Goal: Find specific page/section: Find specific page/section

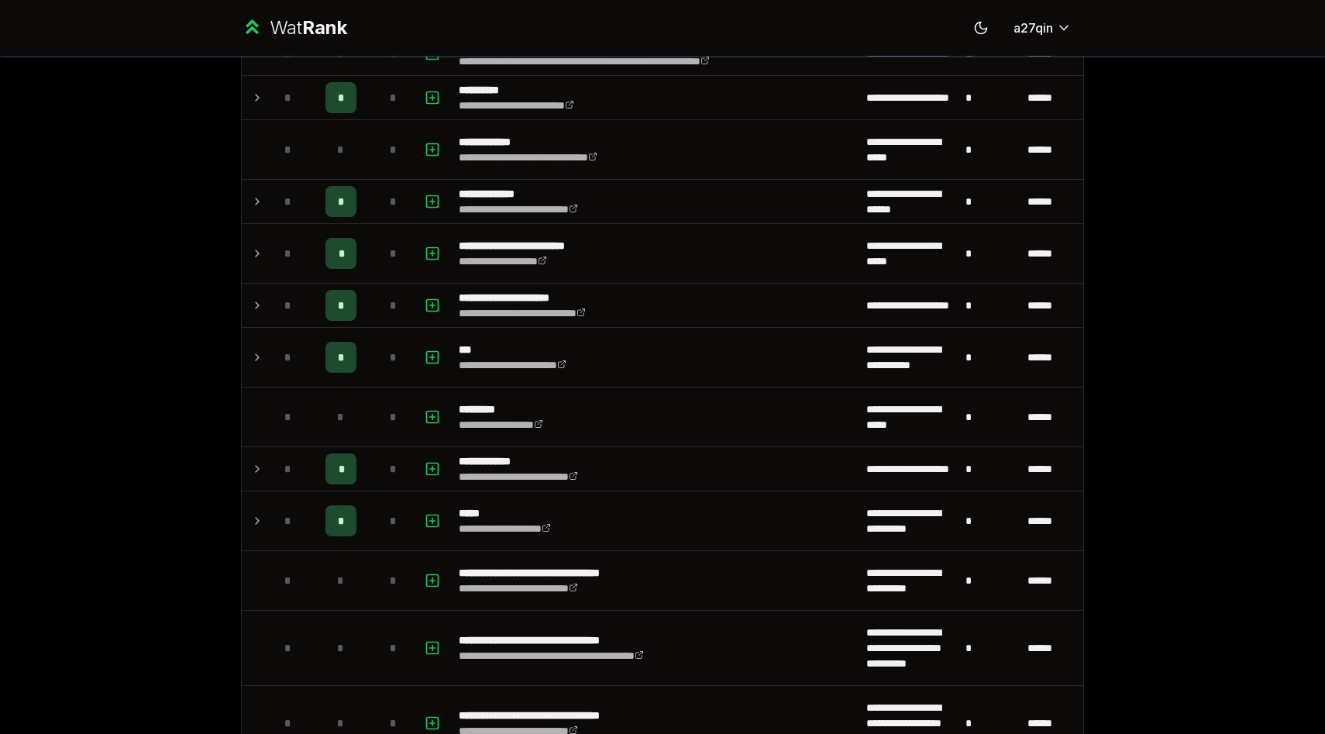
scroll to position [580, 0]
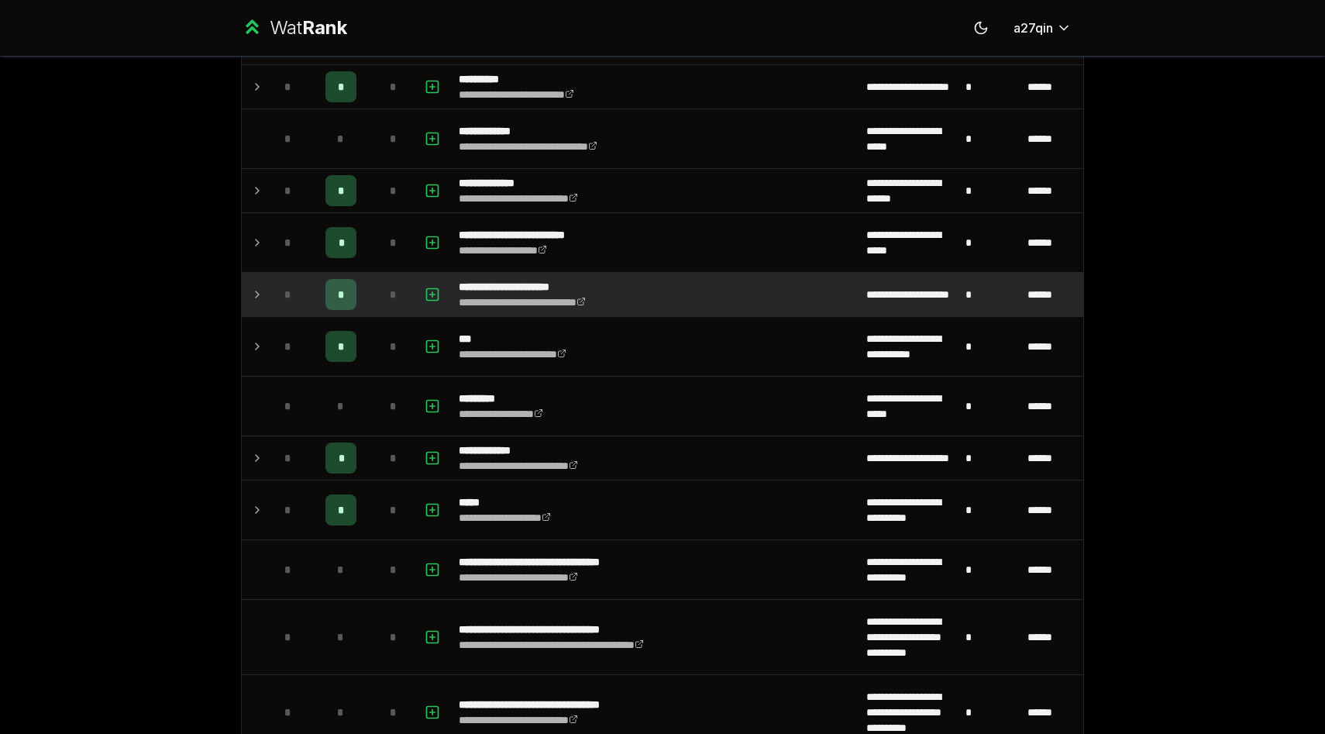
click at [257, 299] on icon at bounding box center [257, 294] width 12 height 19
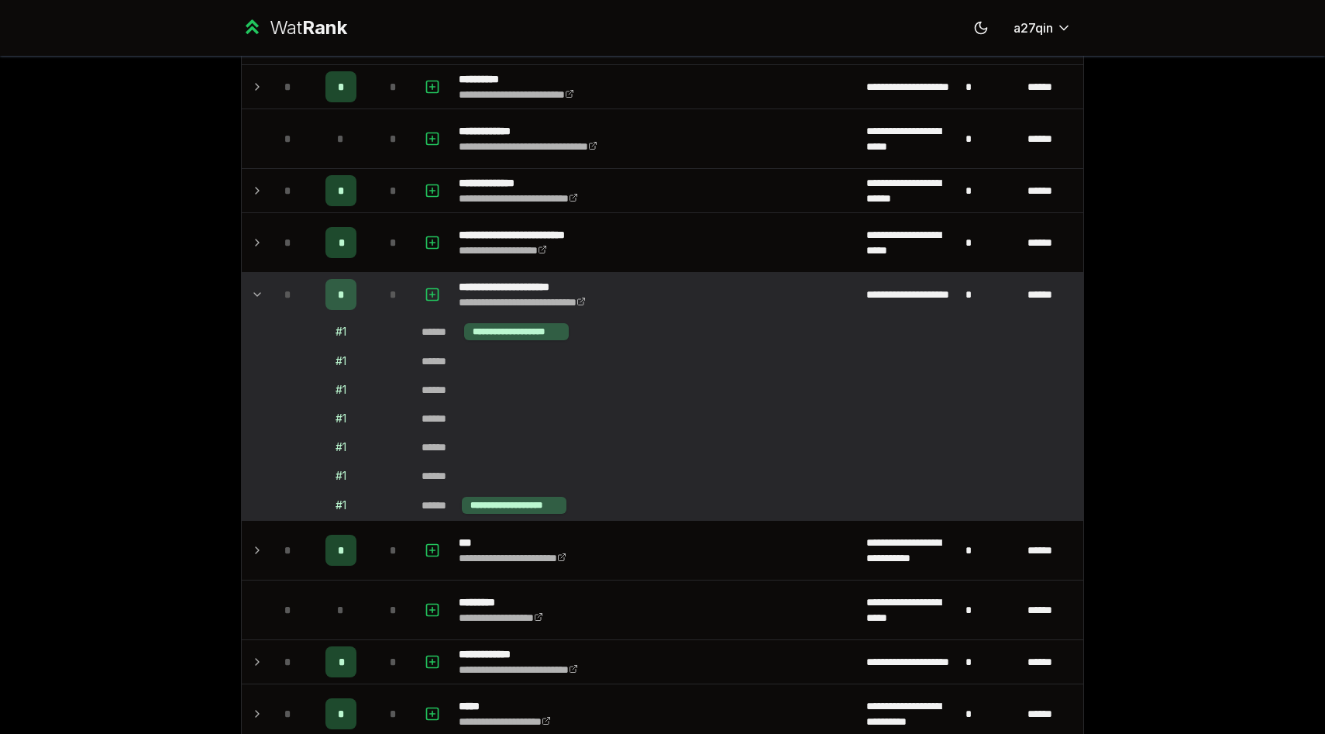
click at [257, 299] on icon at bounding box center [257, 294] width 12 height 19
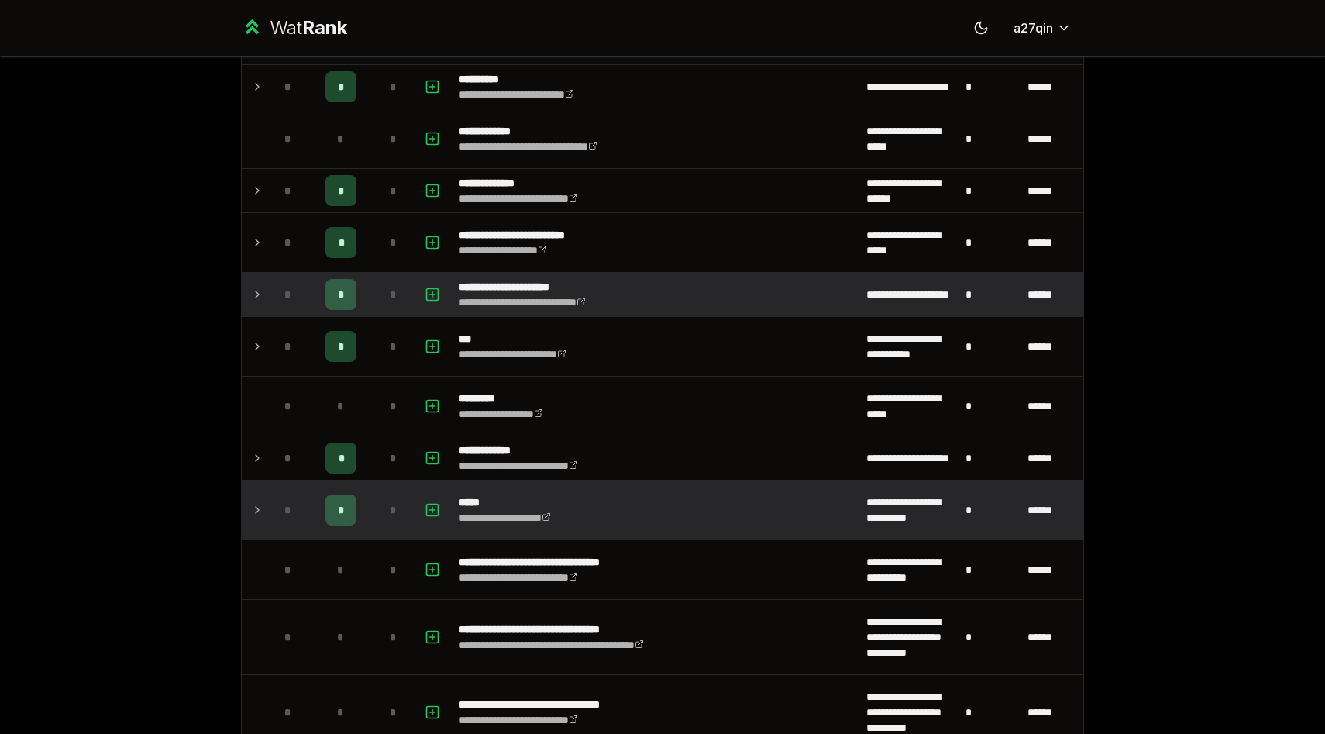
click at [251, 509] on icon at bounding box center [257, 510] width 12 height 19
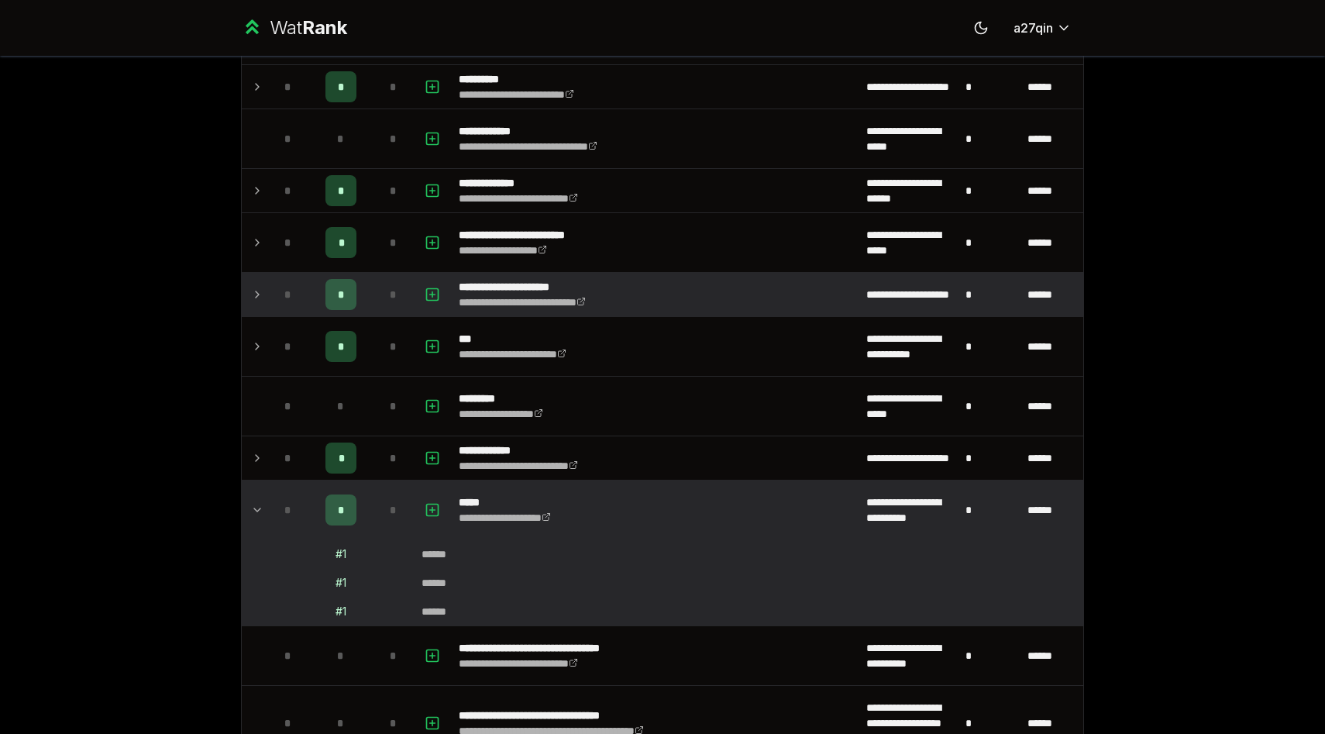
click at [251, 509] on icon at bounding box center [257, 510] width 12 height 19
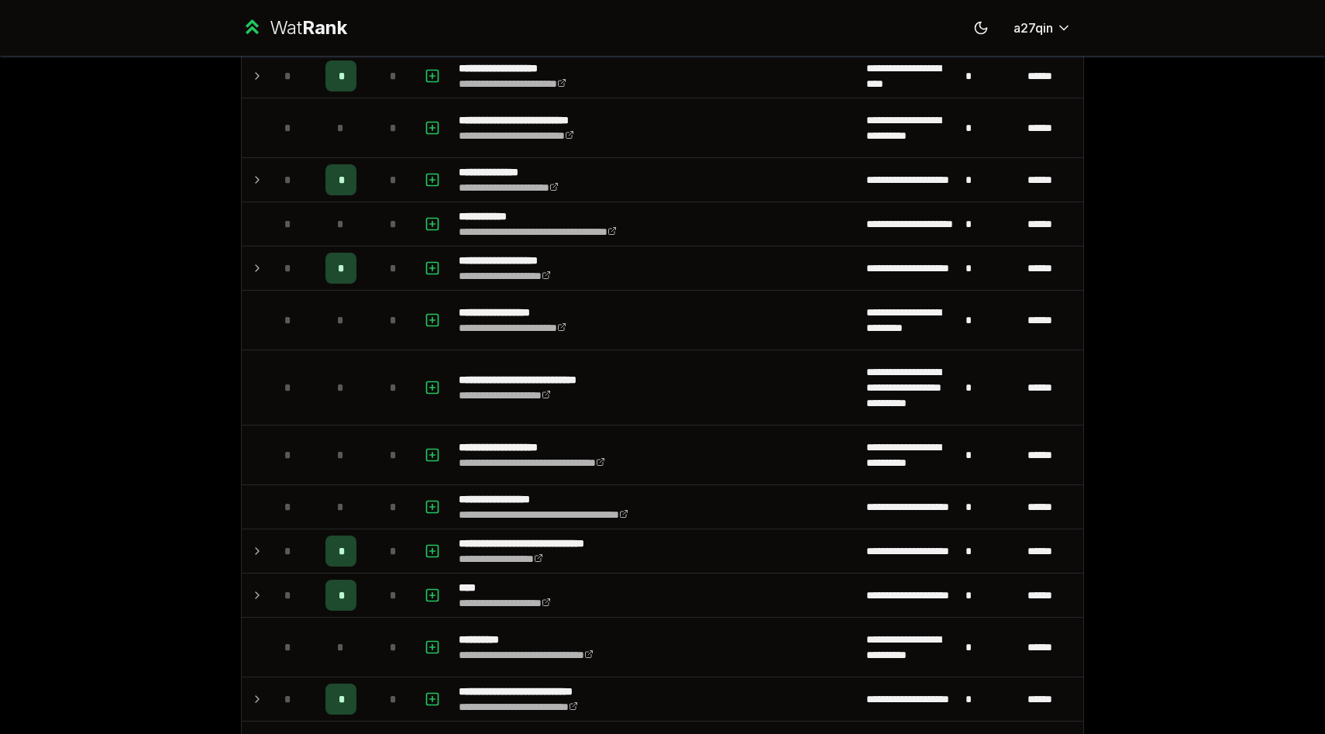
scroll to position [1727, 0]
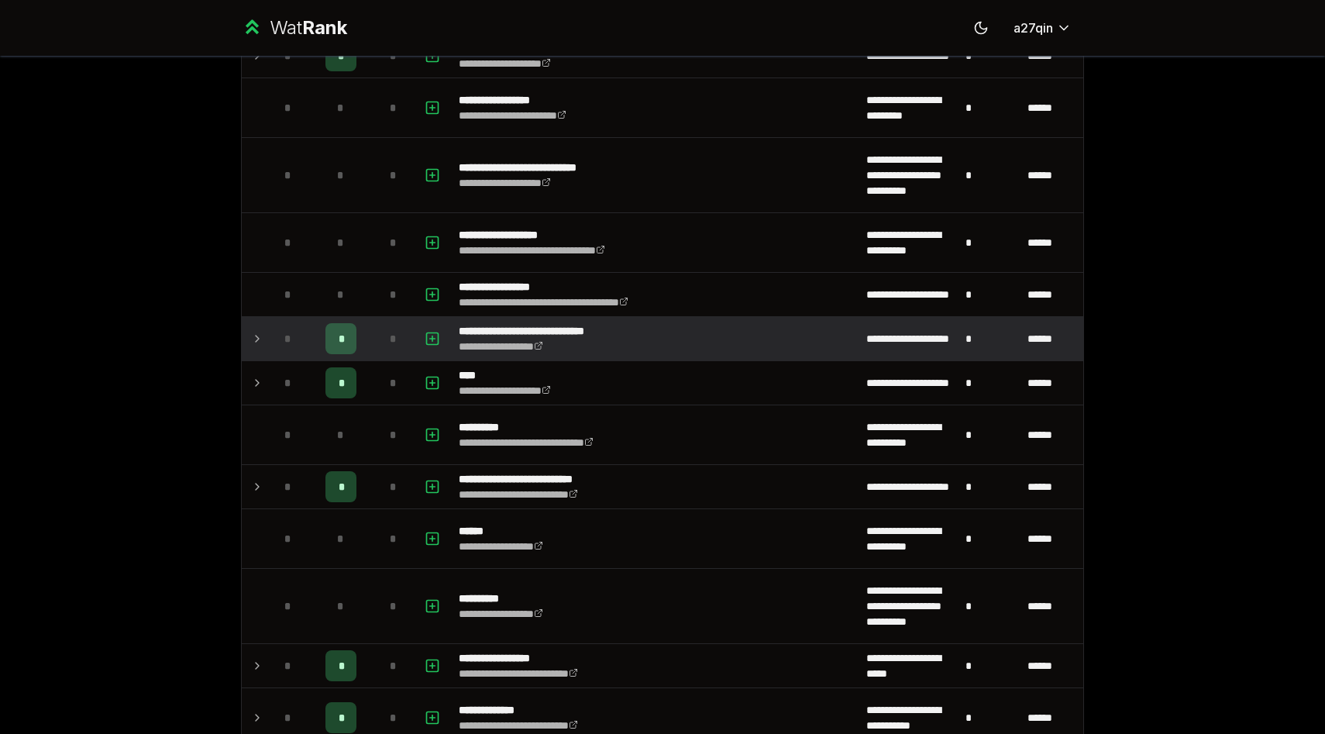
click at [256, 339] on icon at bounding box center [257, 338] width 12 height 19
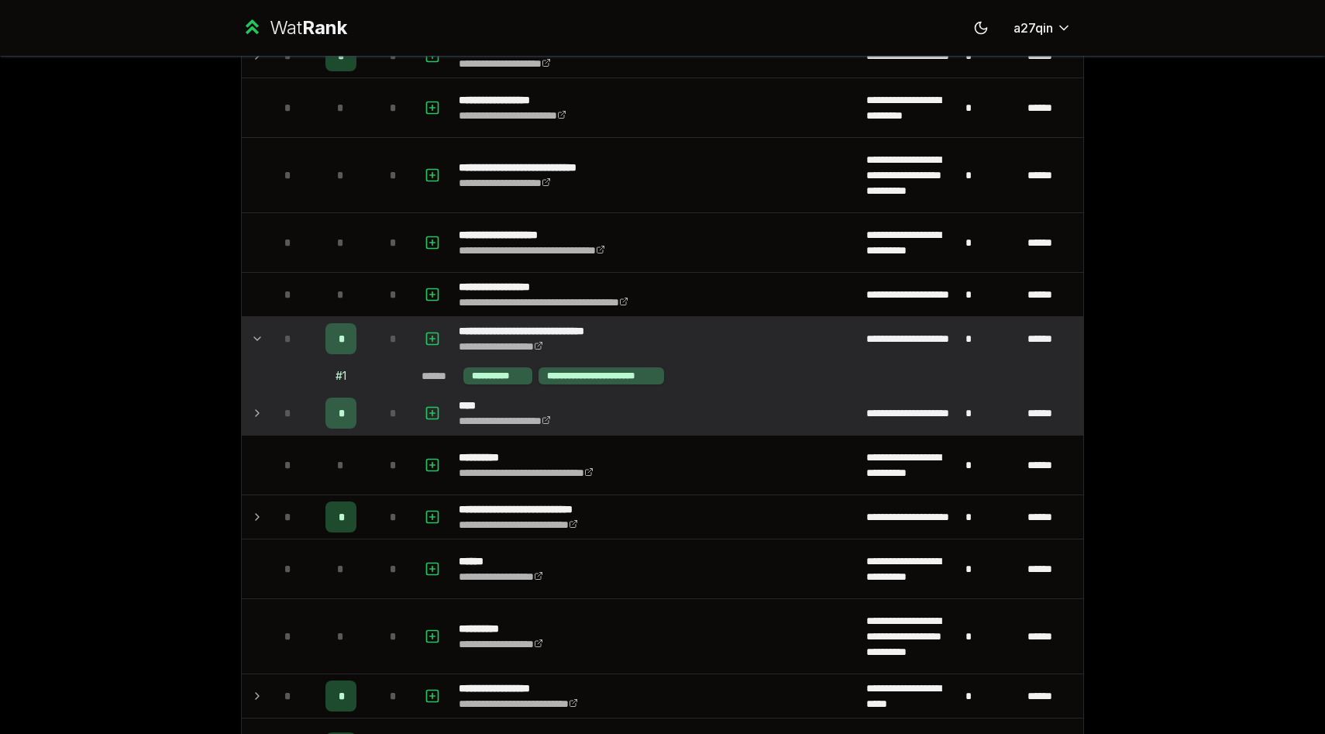
click at [253, 413] on icon at bounding box center [257, 413] width 12 height 19
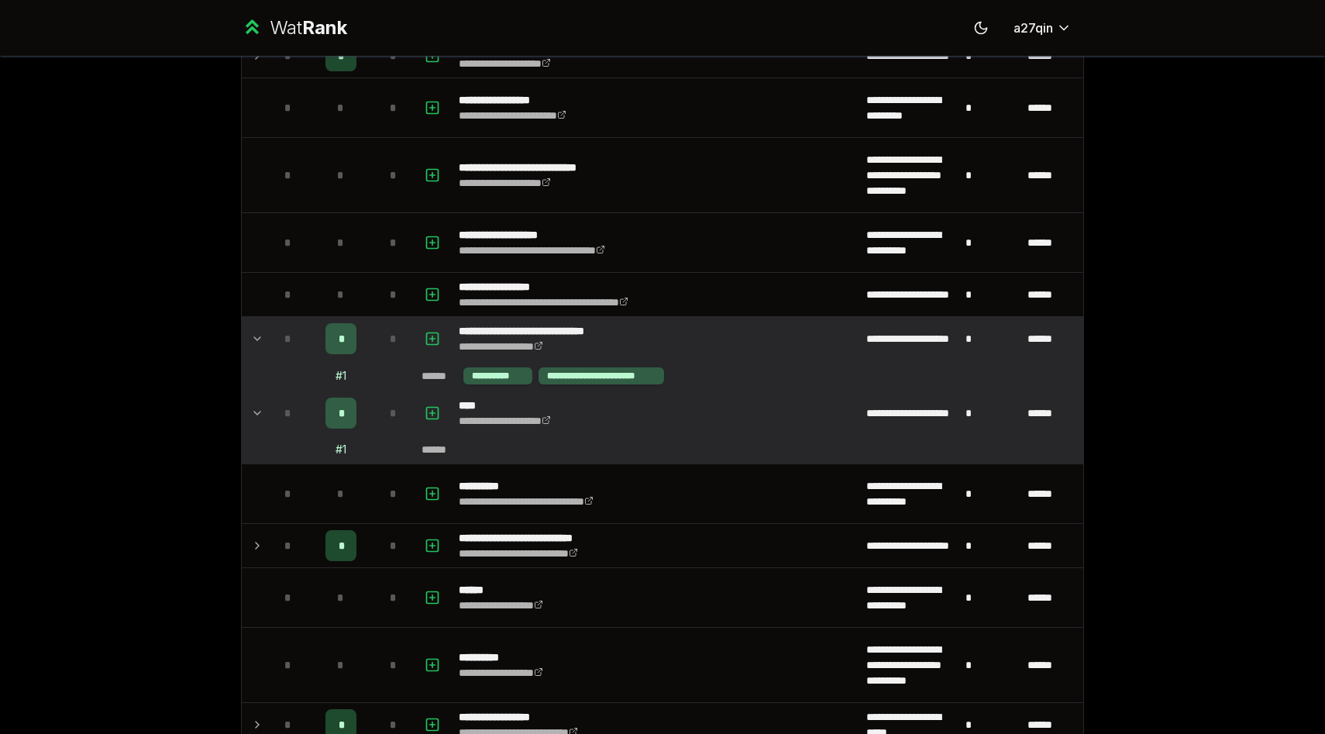
click at [253, 413] on icon at bounding box center [257, 413] width 12 height 19
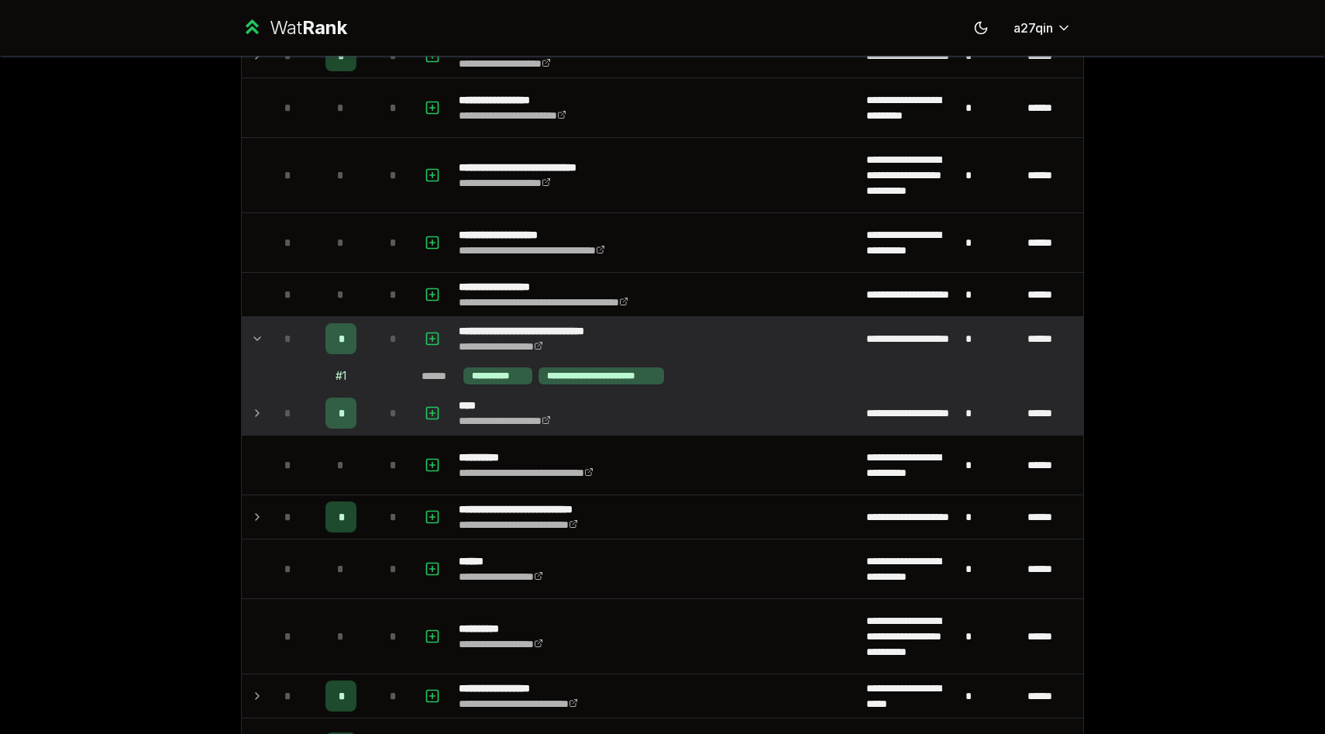
click at [253, 413] on icon at bounding box center [257, 413] width 12 height 19
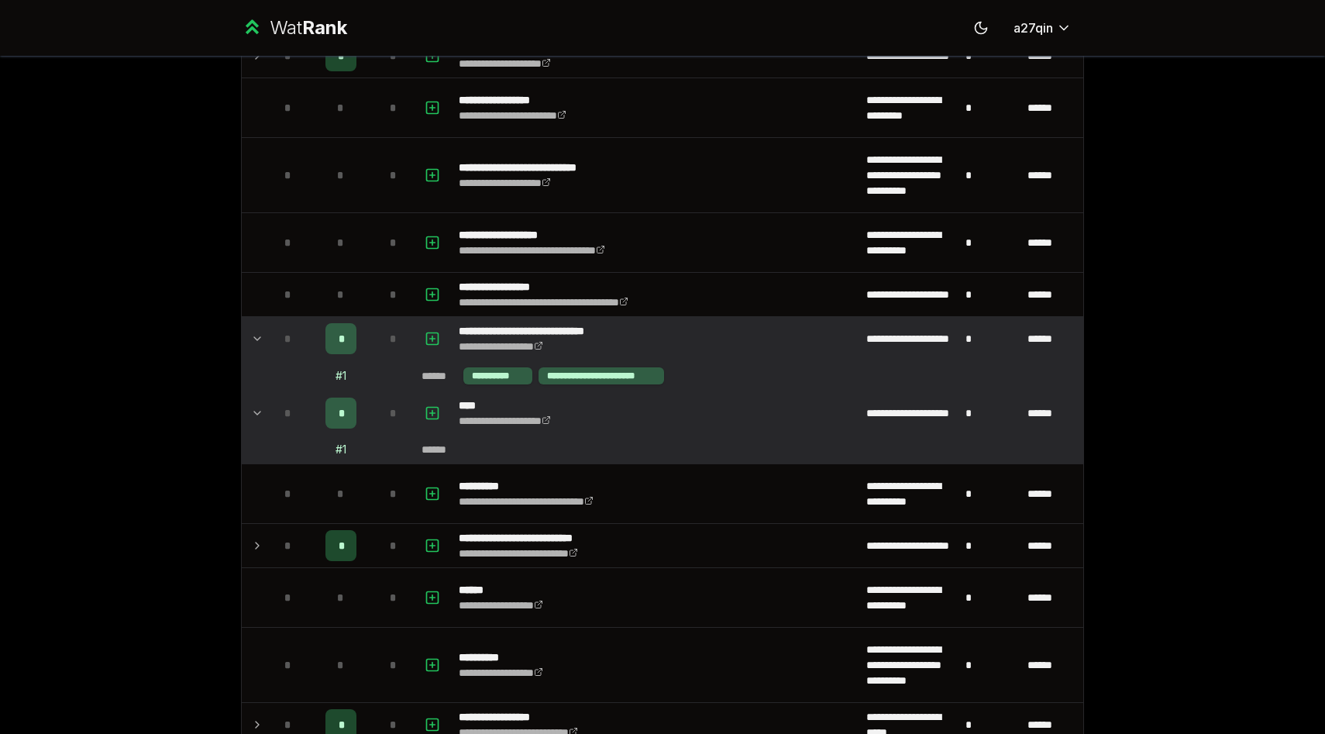
click at [253, 413] on icon at bounding box center [257, 413] width 12 height 19
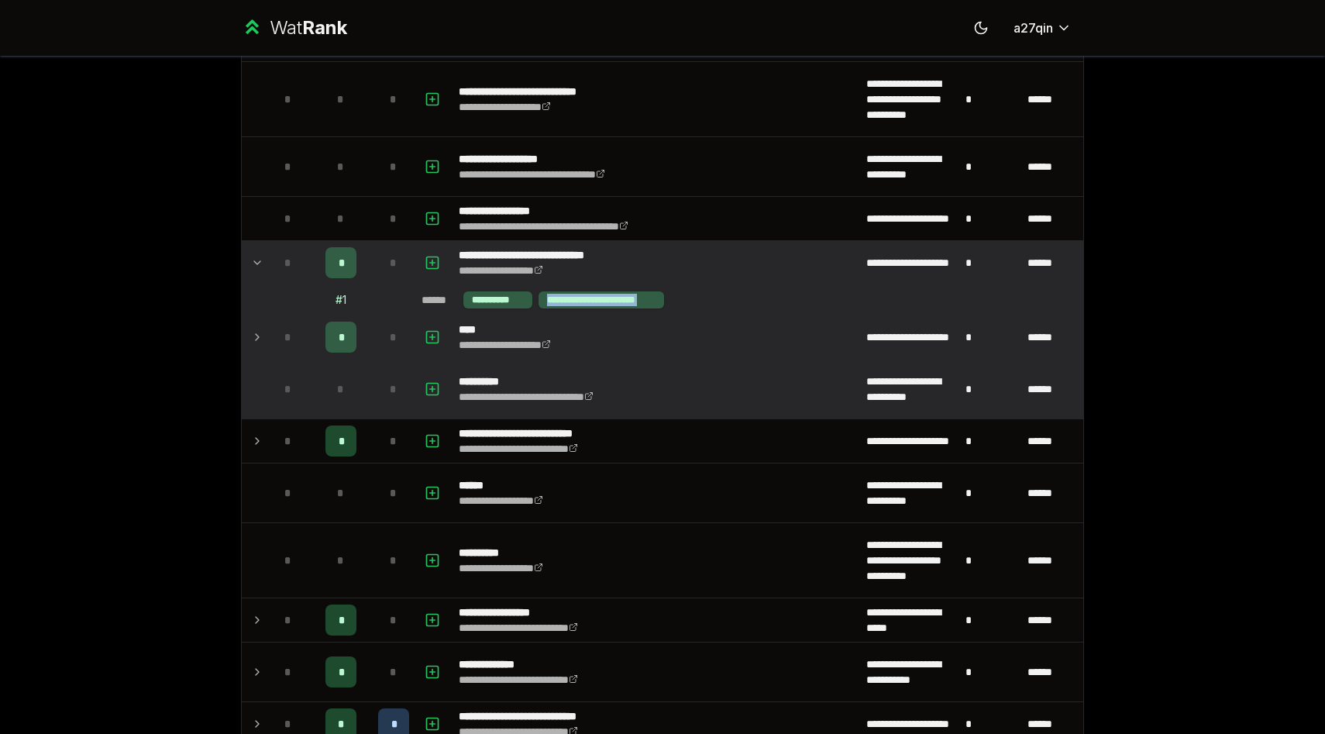
scroll to position [1804, 0]
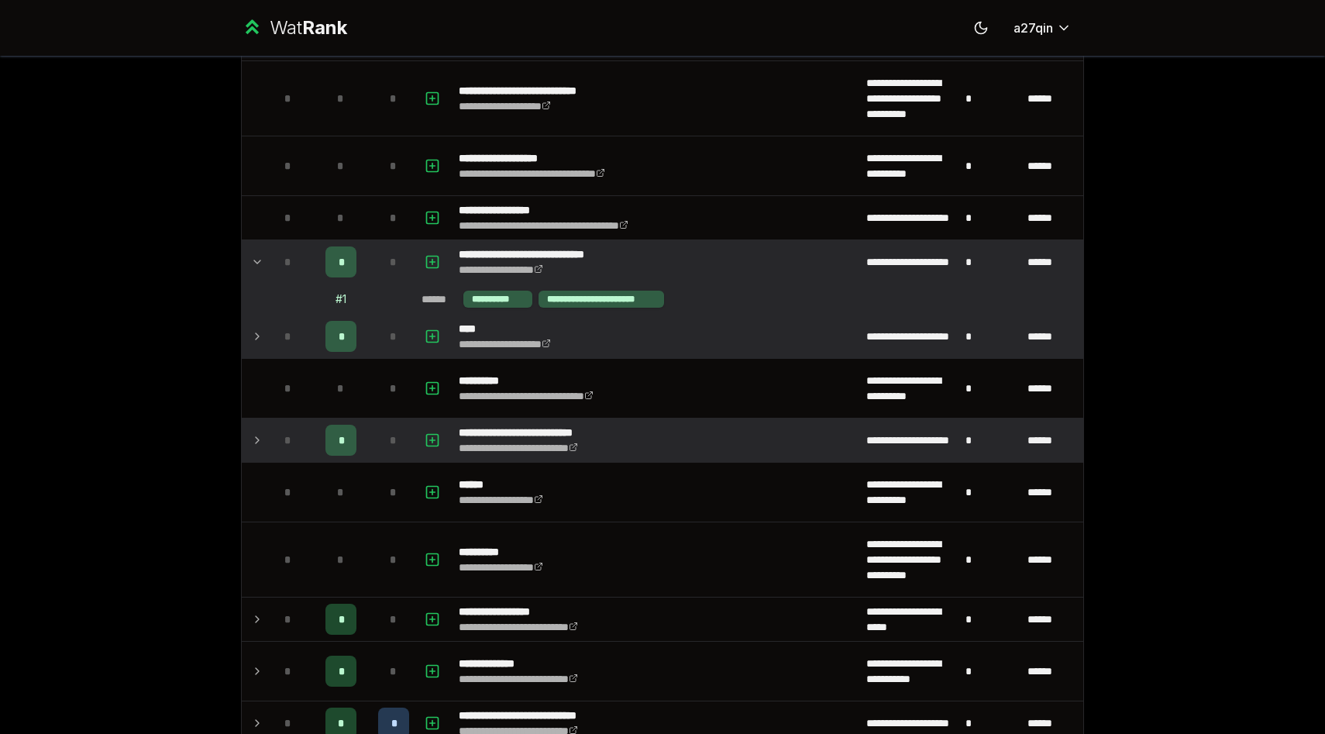
click at [251, 442] on icon at bounding box center [257, 440] width 12 height 19
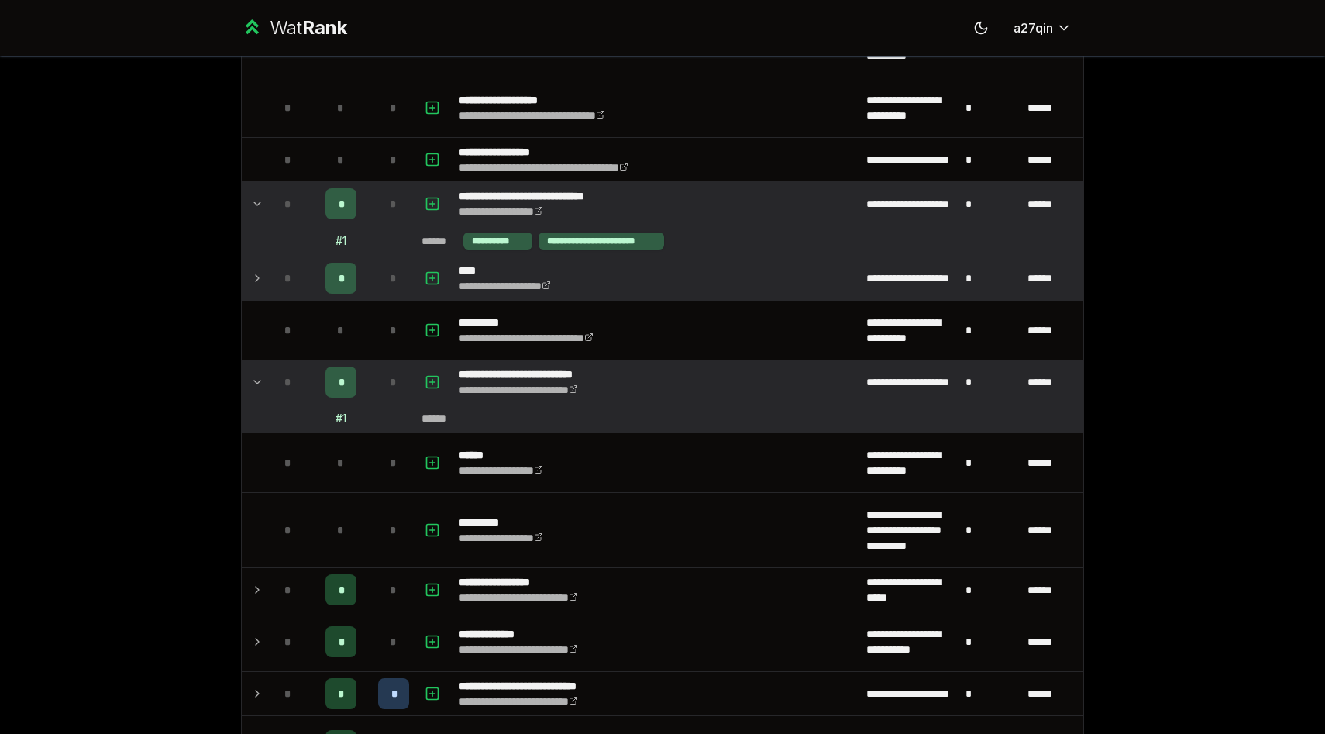
scroll to position [1878, 0]
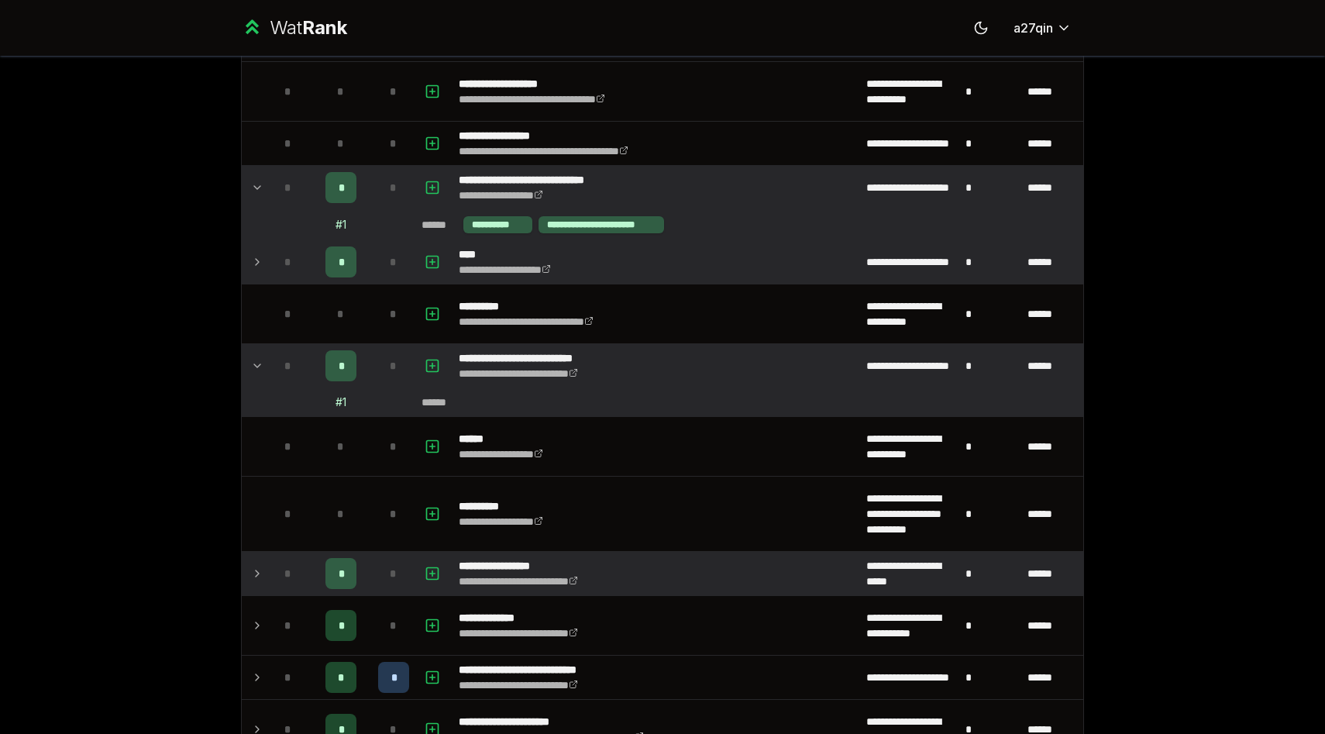
click at [251, 577] on icon at bounding box center [257, 573] width 12 height 19
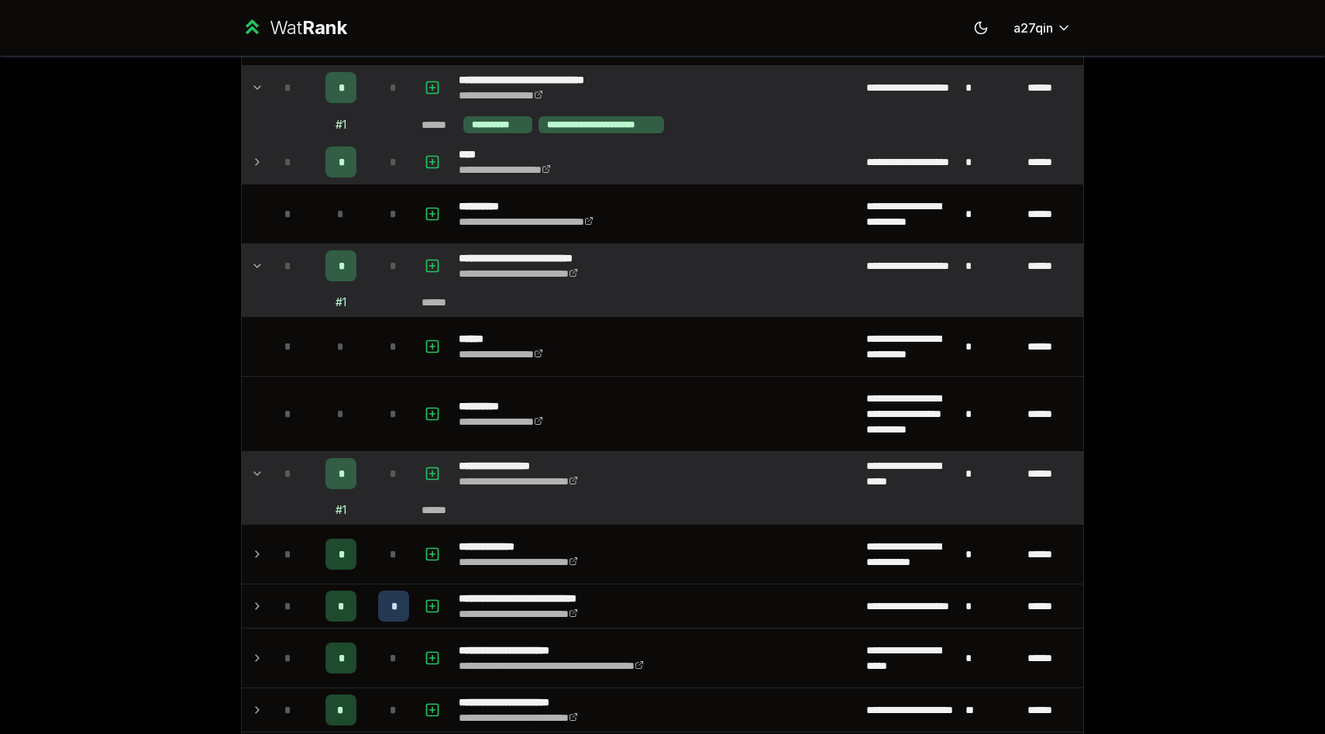
scroll to position [1980, 0]
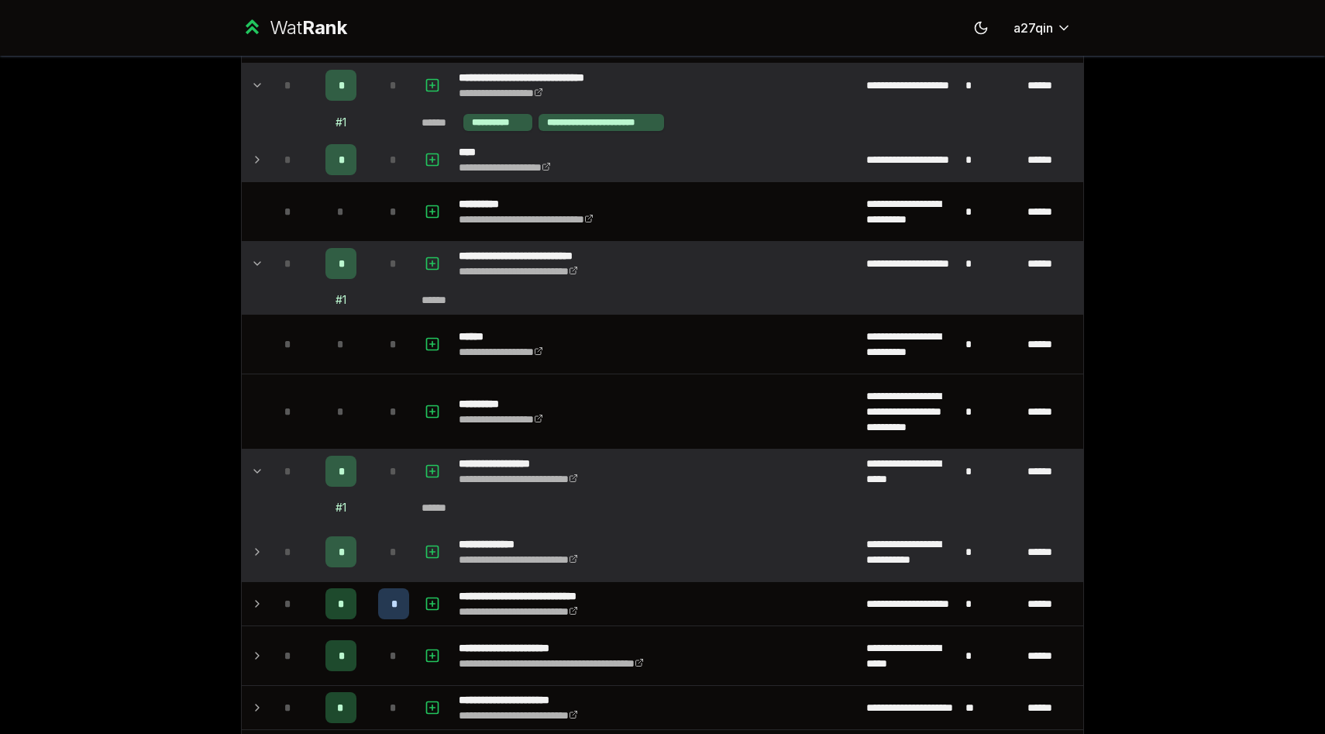
click at [257, 553] on icon at bounding box center [257, 552] width 3 height 6
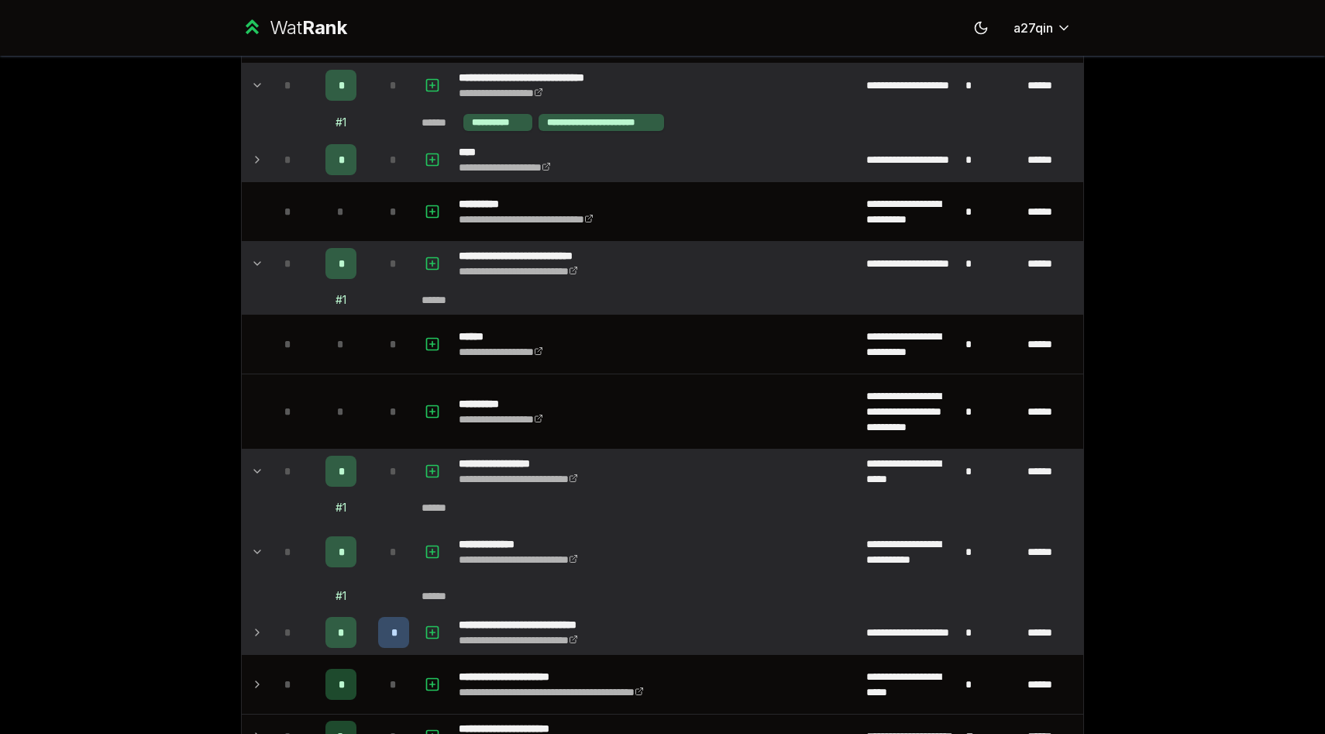
scroll to position [2053, 0]
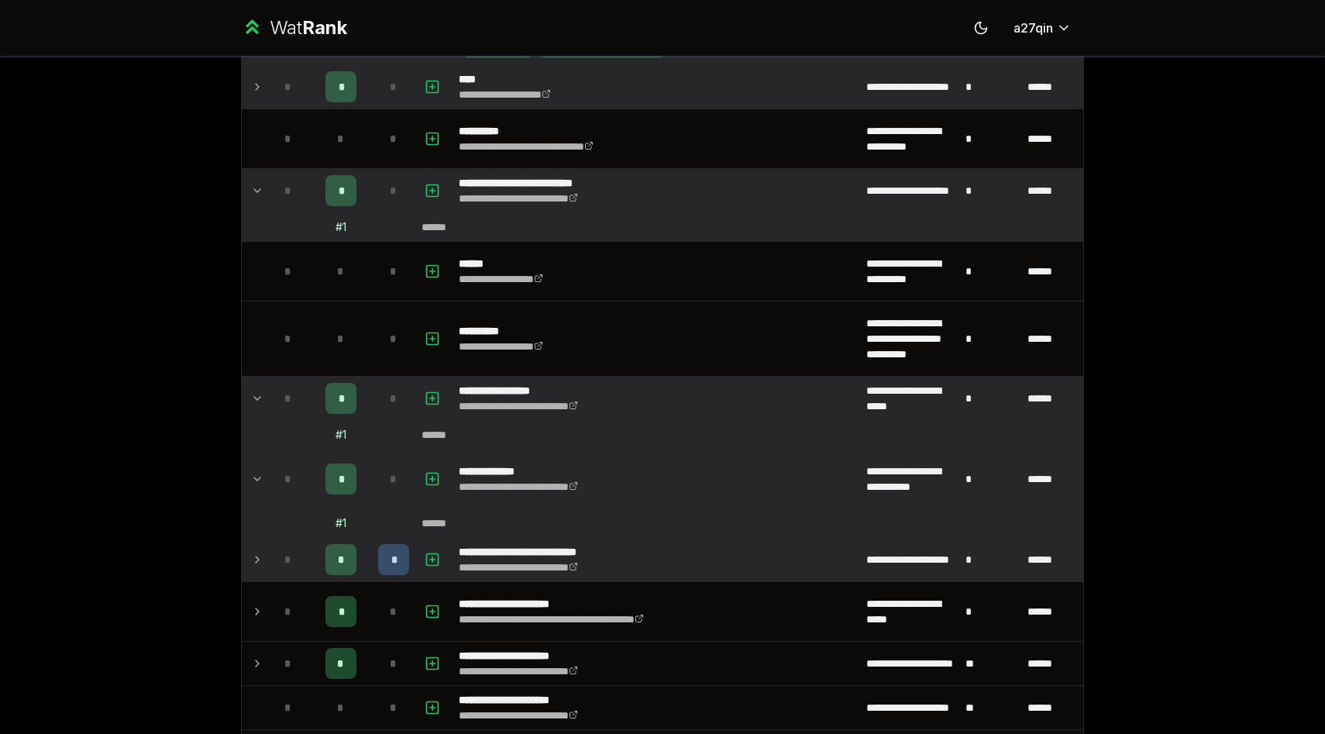
click at [254, 559] on icon at bounding box center [257, 559] width 12 height 19
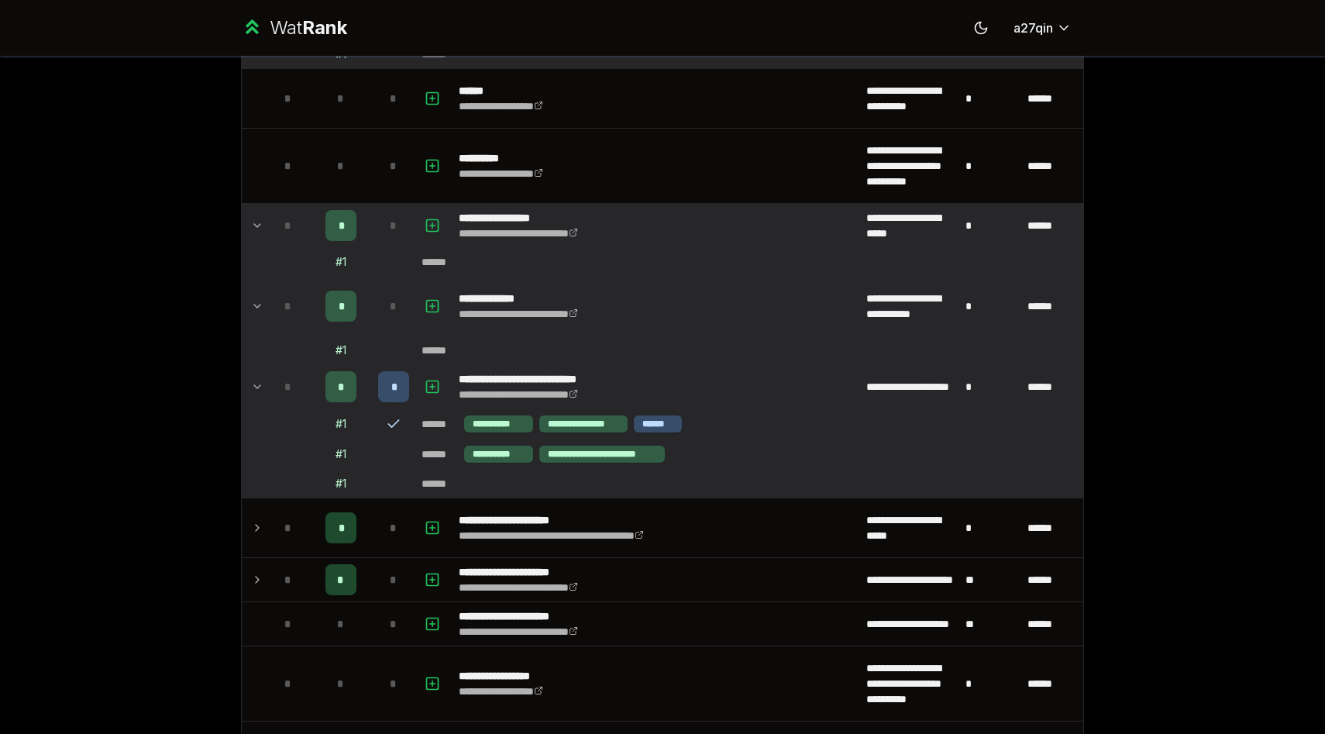
scroll to position [2228, 0]
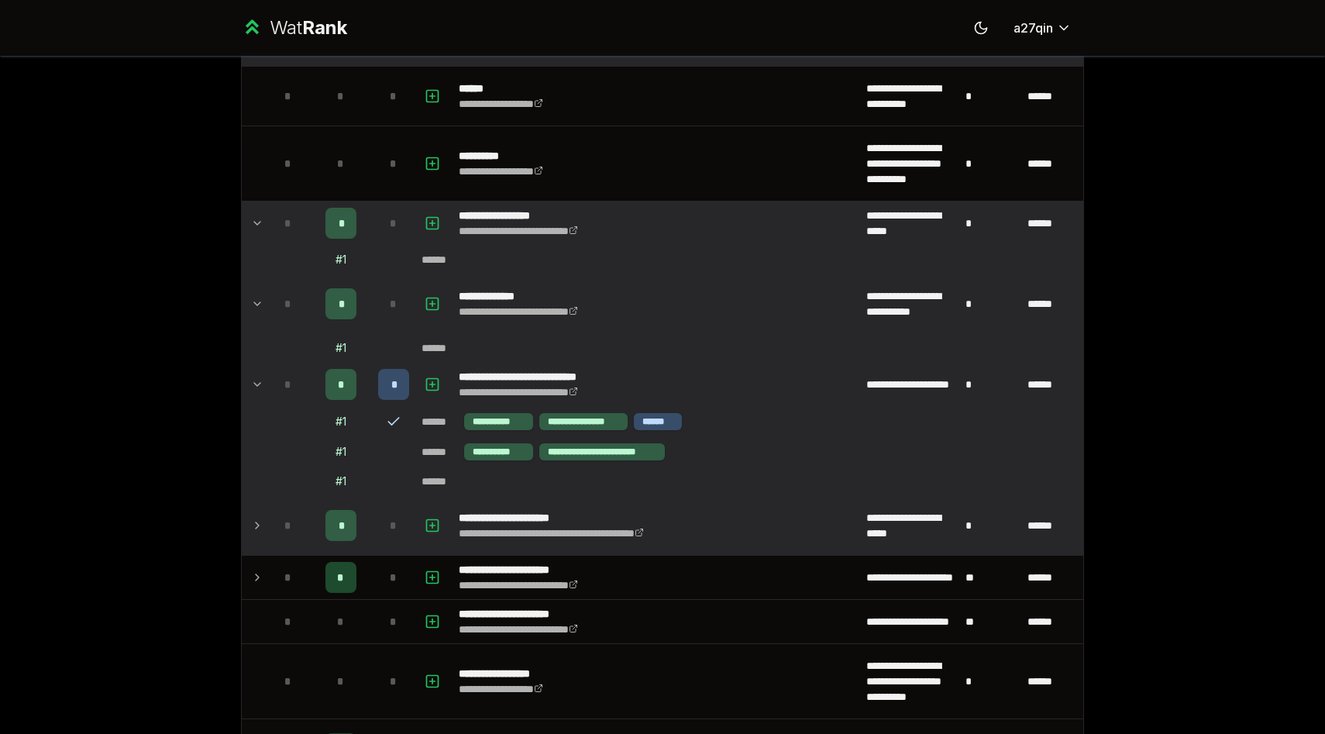
click at [261, 528] on icon at bounding box center [257, 525] width 12 height 19
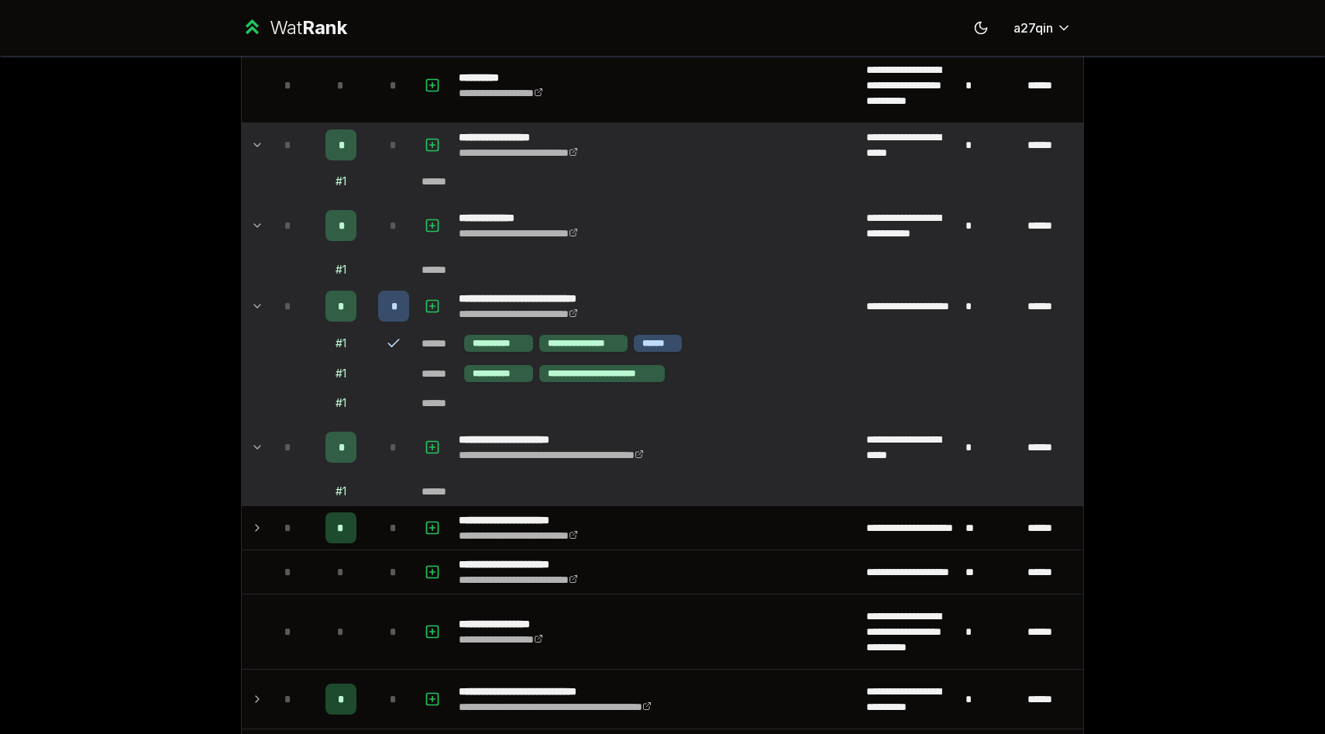
scroll to position [2307, 0]
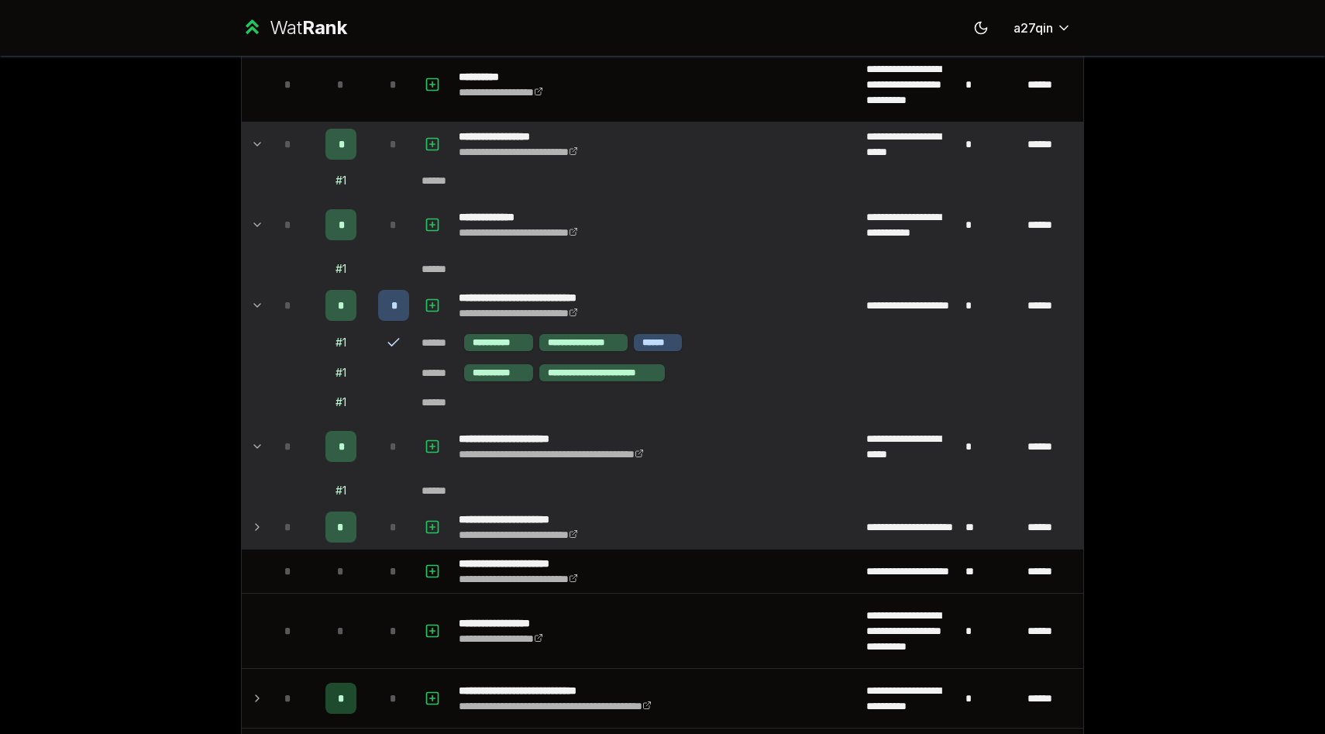
click at [263, 526] on icon at bounding box center [257, 527] width 12 height 19
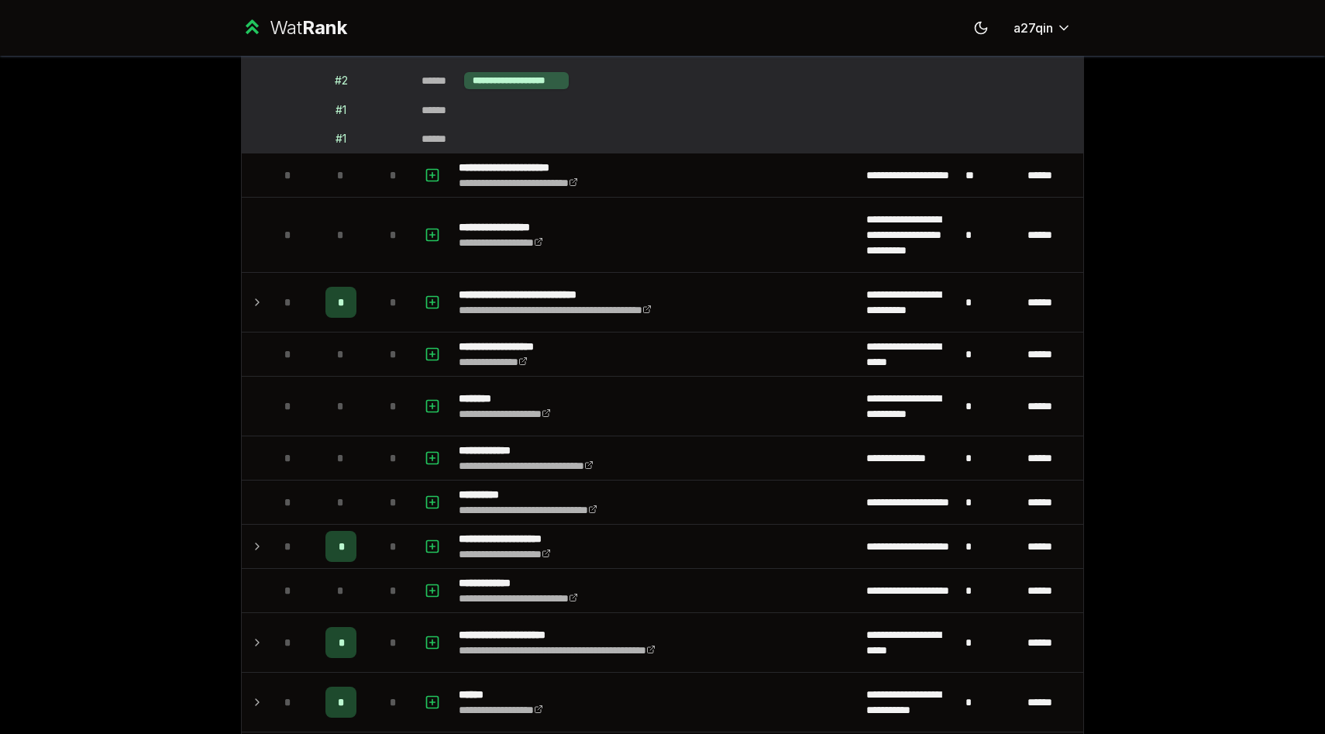
scroll to position [2958, 0]
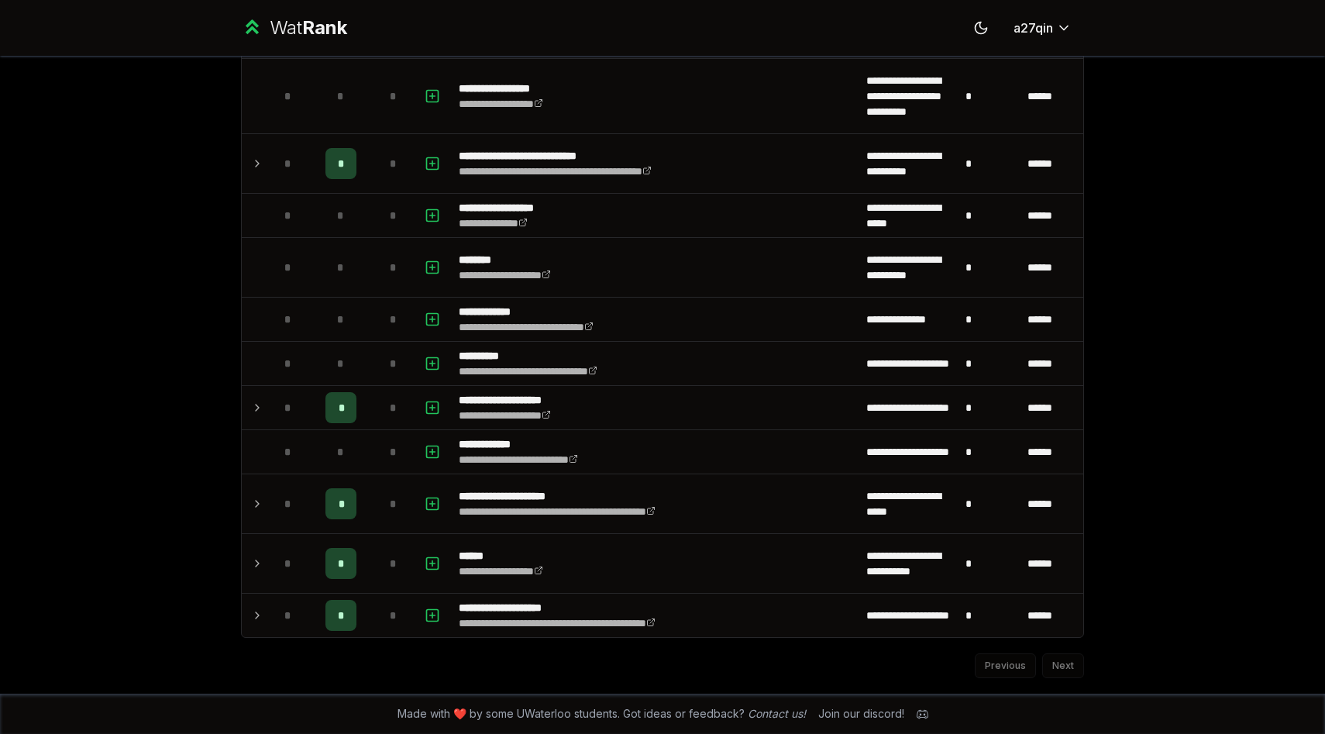
click at [1061, 662] on div "Previous Next" at bounding box center [662, 658] width 843 height 40
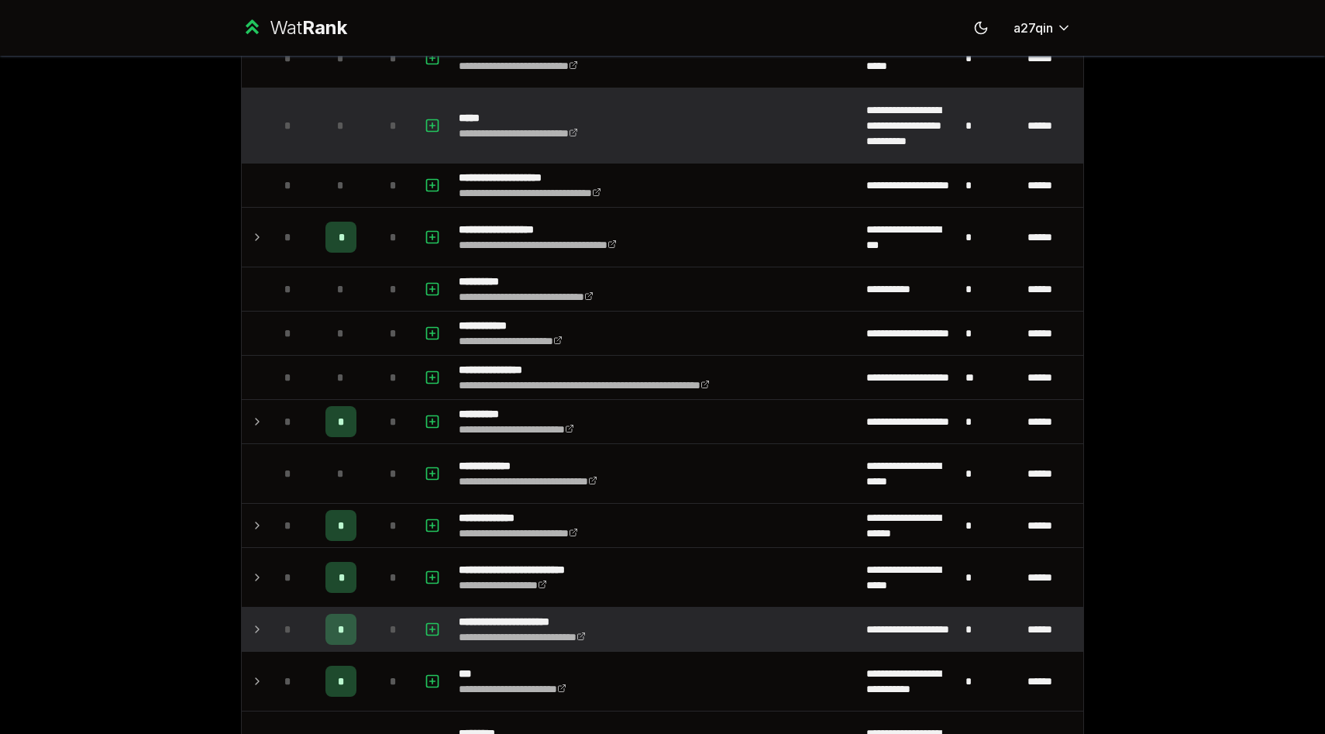
scroll to position [246, 0]
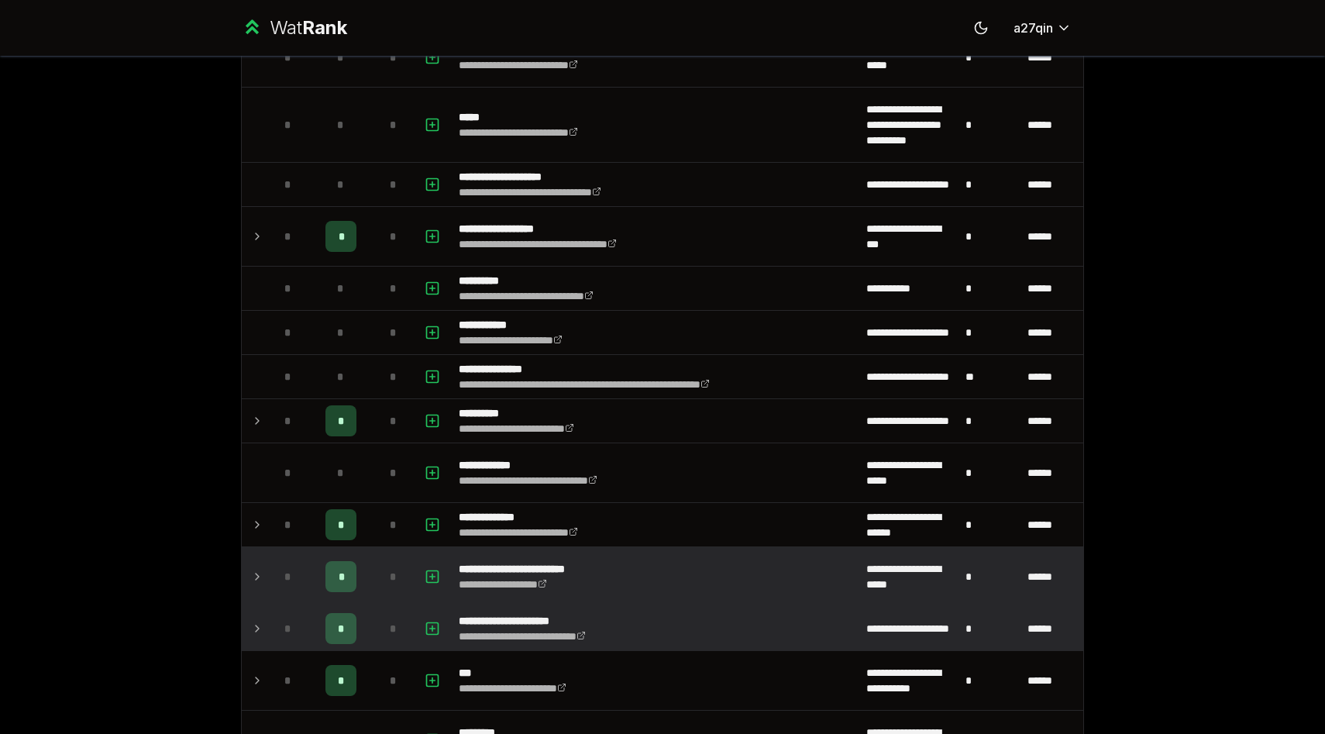
click at [254, 574] on icon at bounding box center [257, 576] width 12 height 19
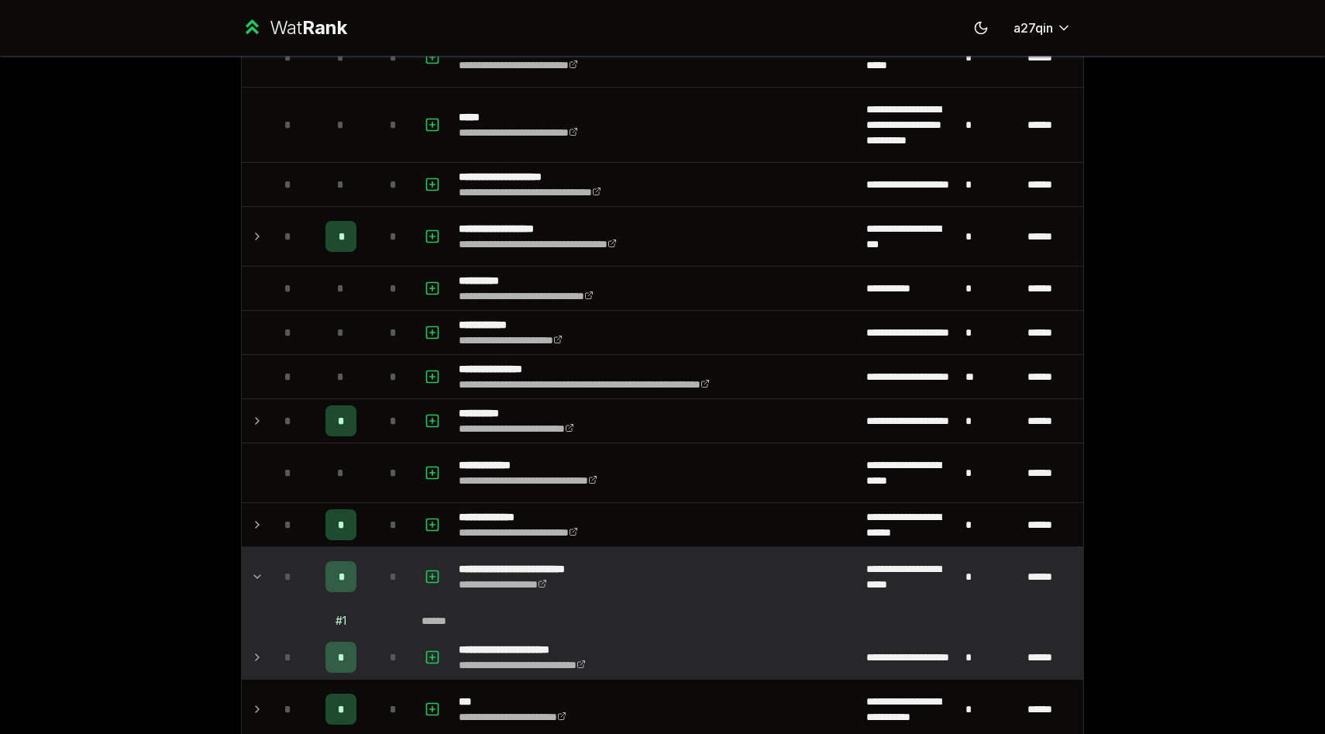
click at [254, 574] on icon at bounding box center [257, 576] width 12 height 19
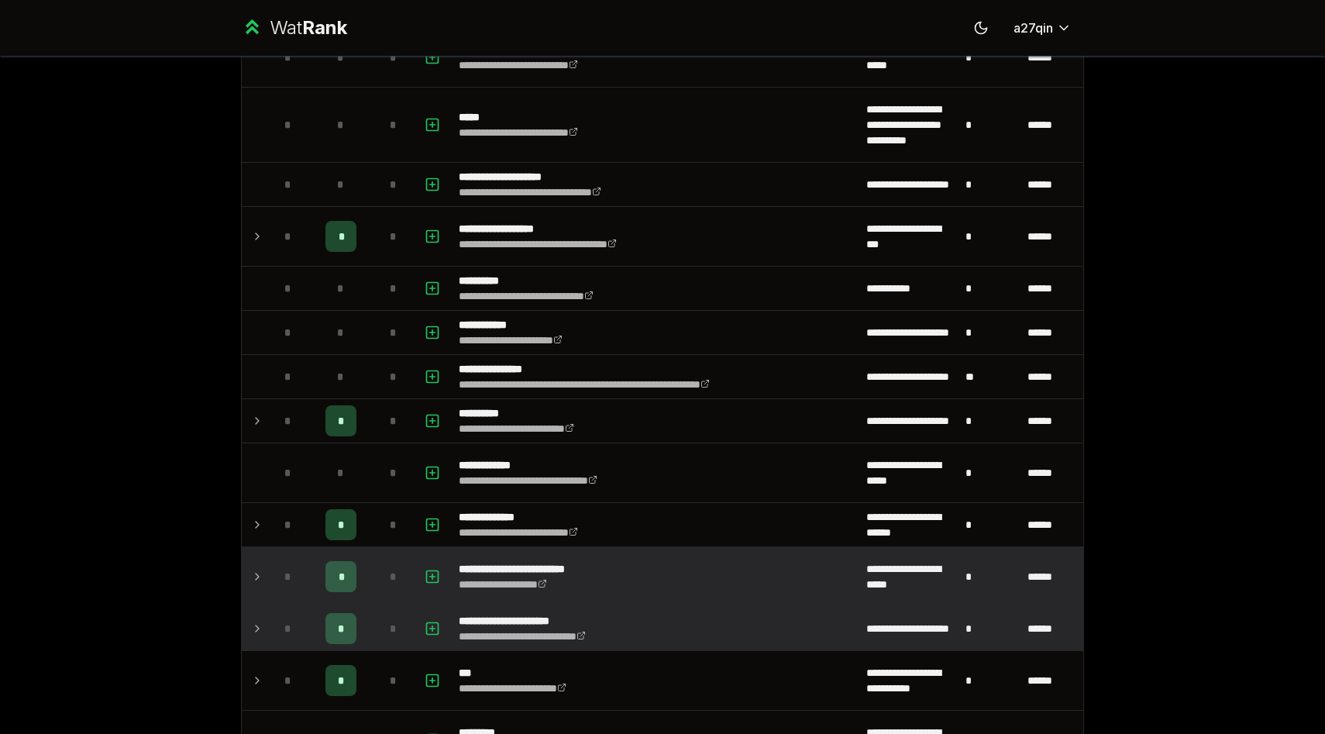
click at [254, 574] on icon at bounding box center [257, 576] width 12 height 19
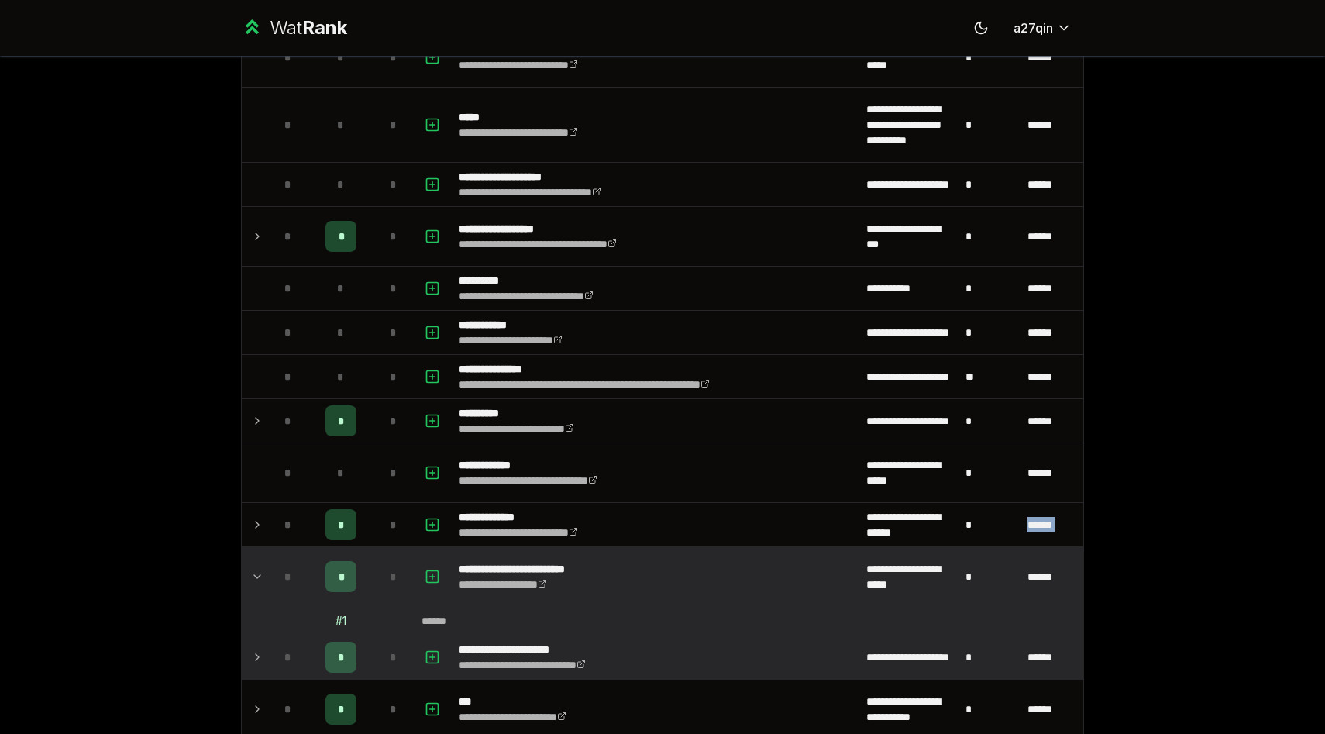
click at [254, 574] on icon at bounding box center [257, 576] width 12 height 19
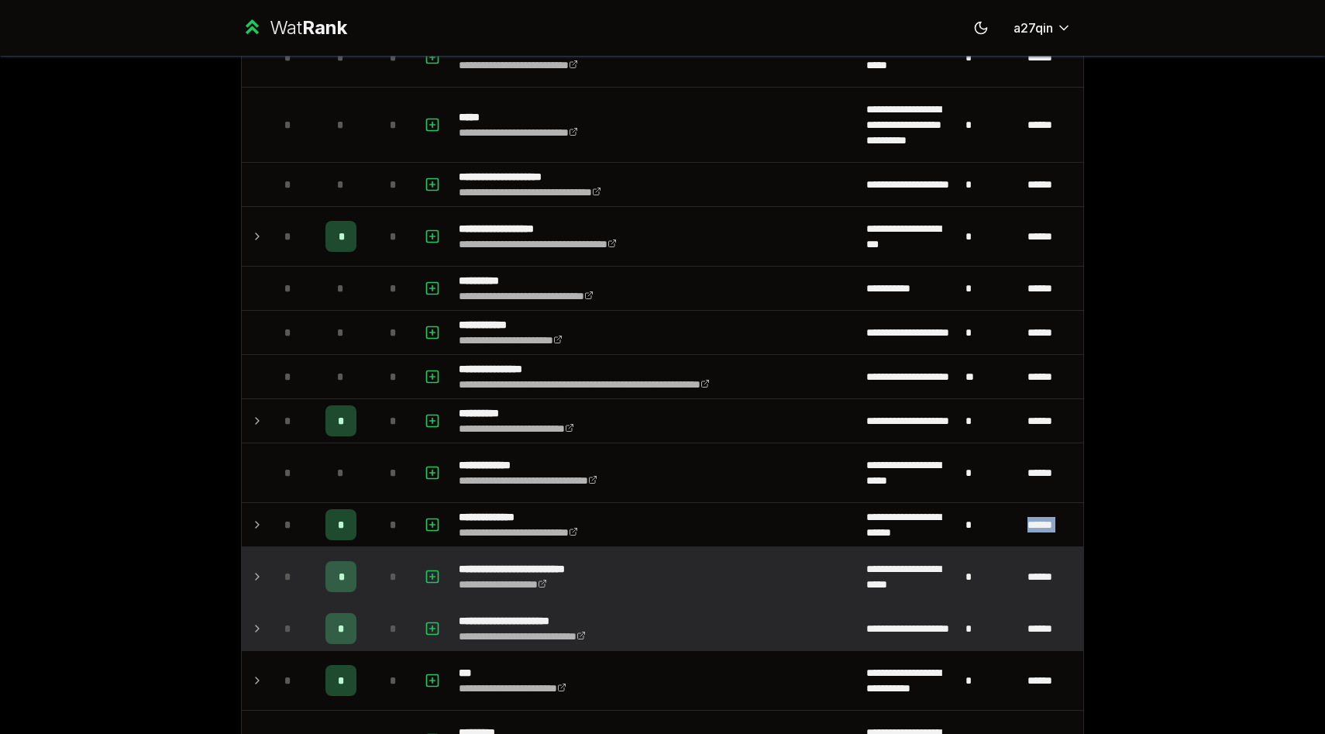
click at [254, 574] on icon at bounding box center [257, 576] width 12 height 19
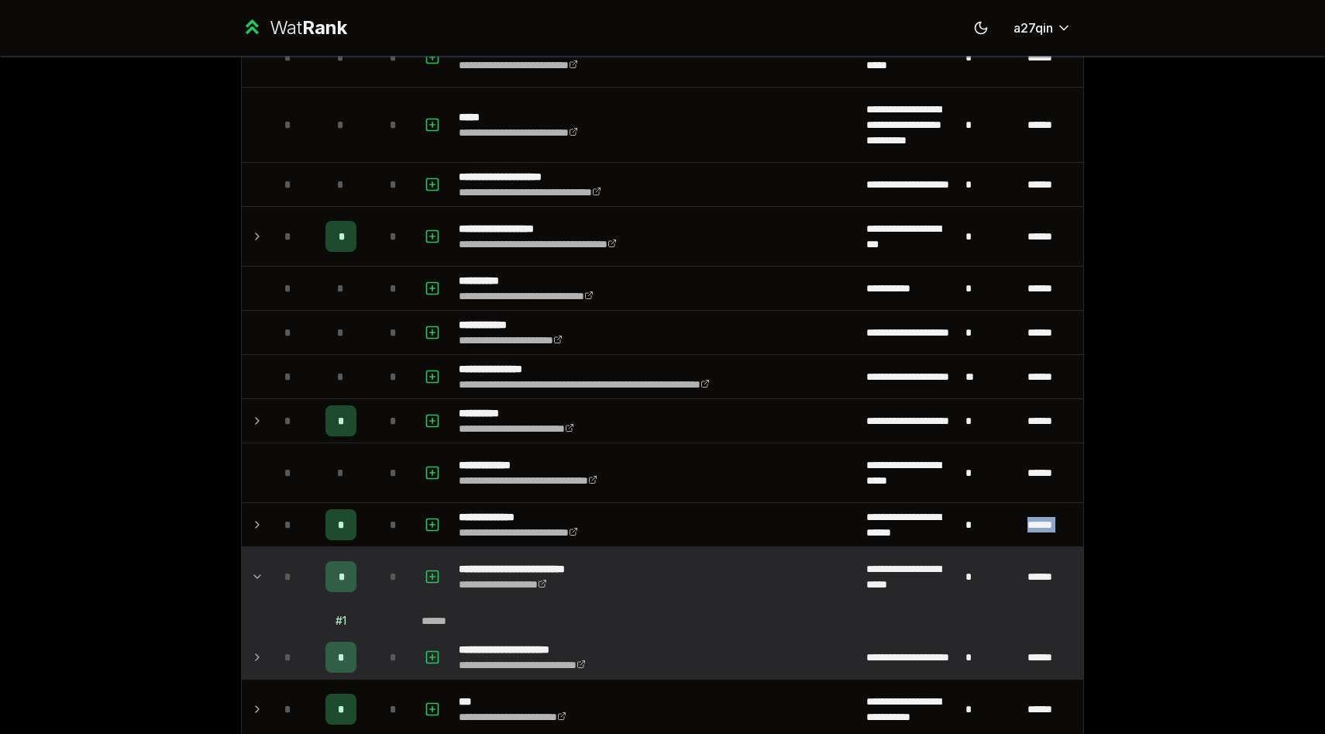
click at [254, 574] on icon at bounding box center [257, 576] width 12 height 19
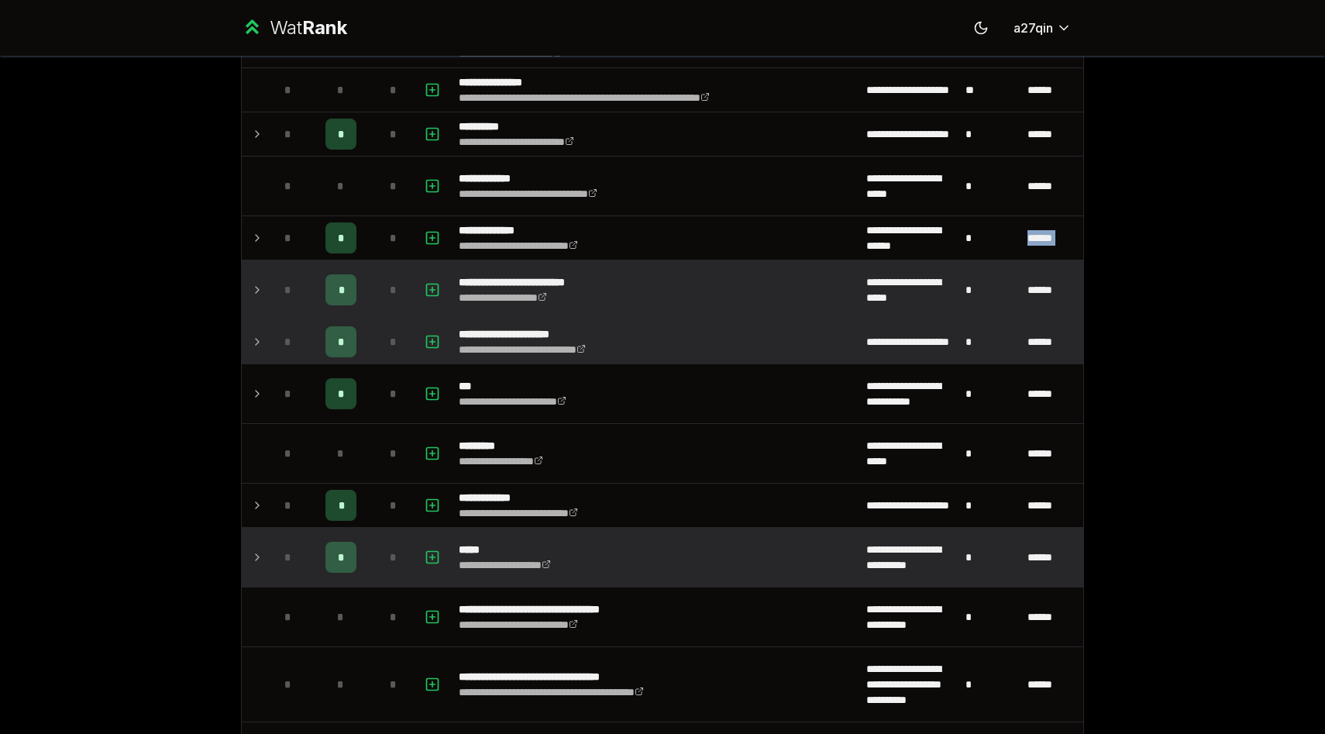
scroll to position [549, 0]
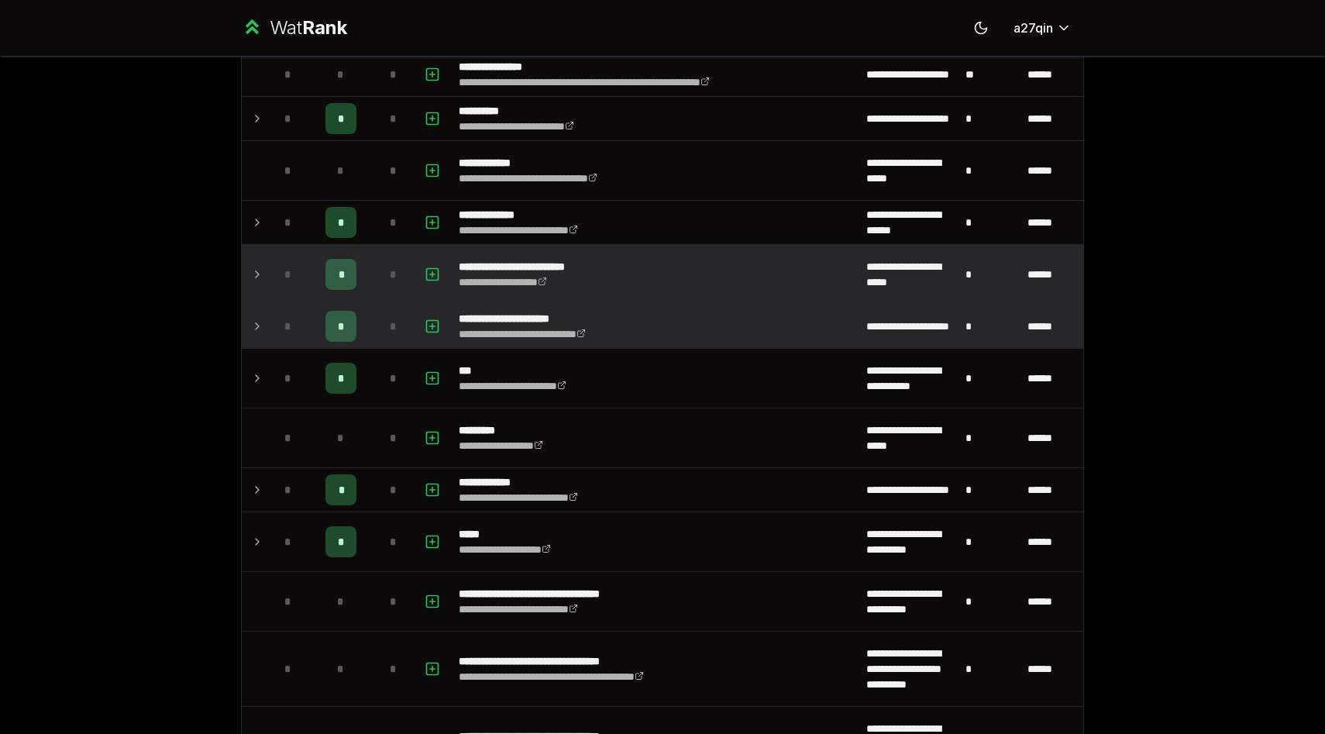
click at [261, 538] on icon at bounding box center [257, 541] width 12 height 19
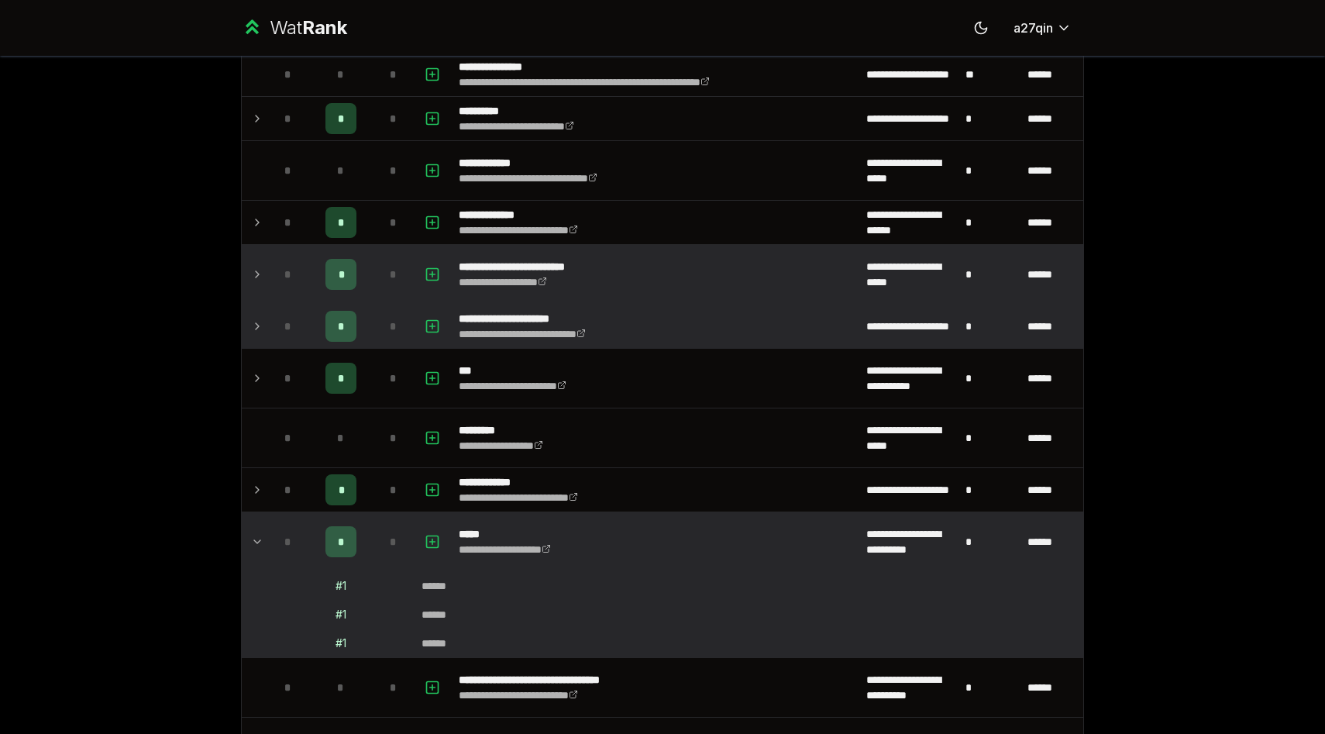
click at [257, 540] on icon at bounding box center [257, 541] width 12 height 19
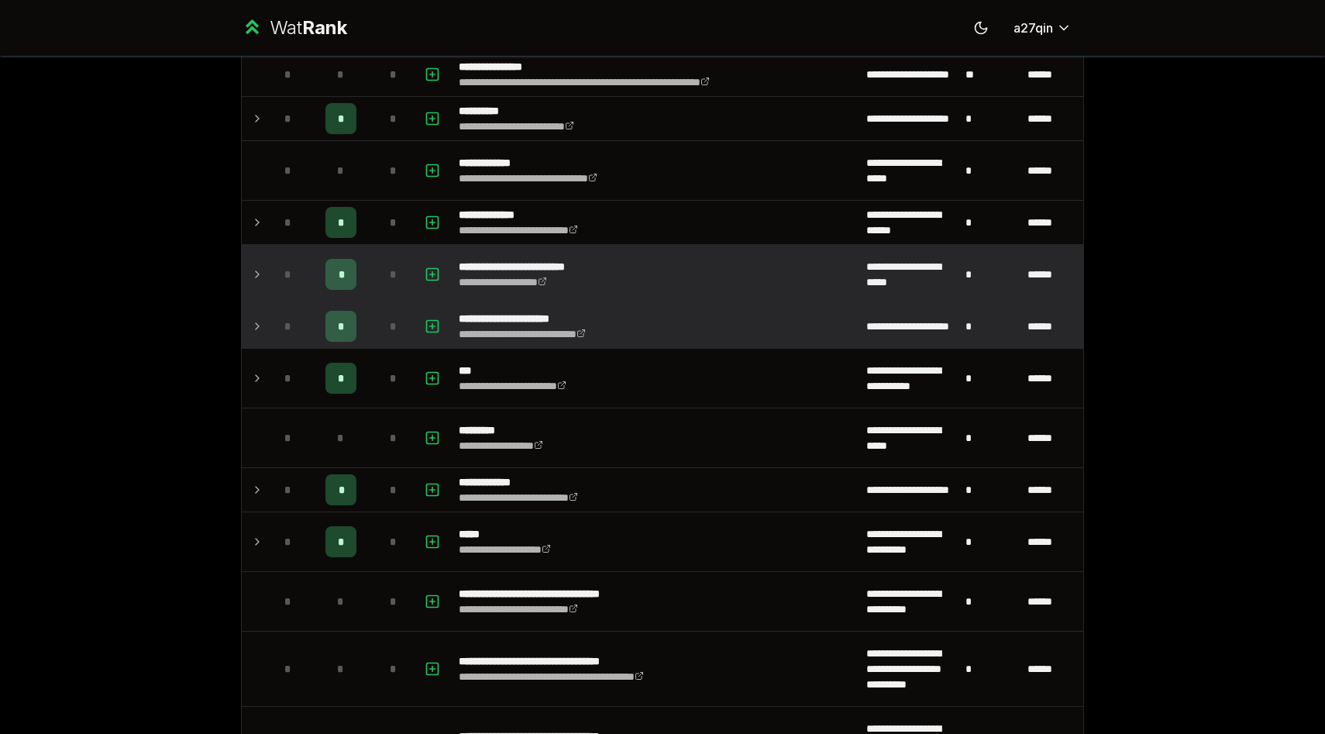
click at [257, 540] on icon at bounding box center [257, 541] width 3 height 6
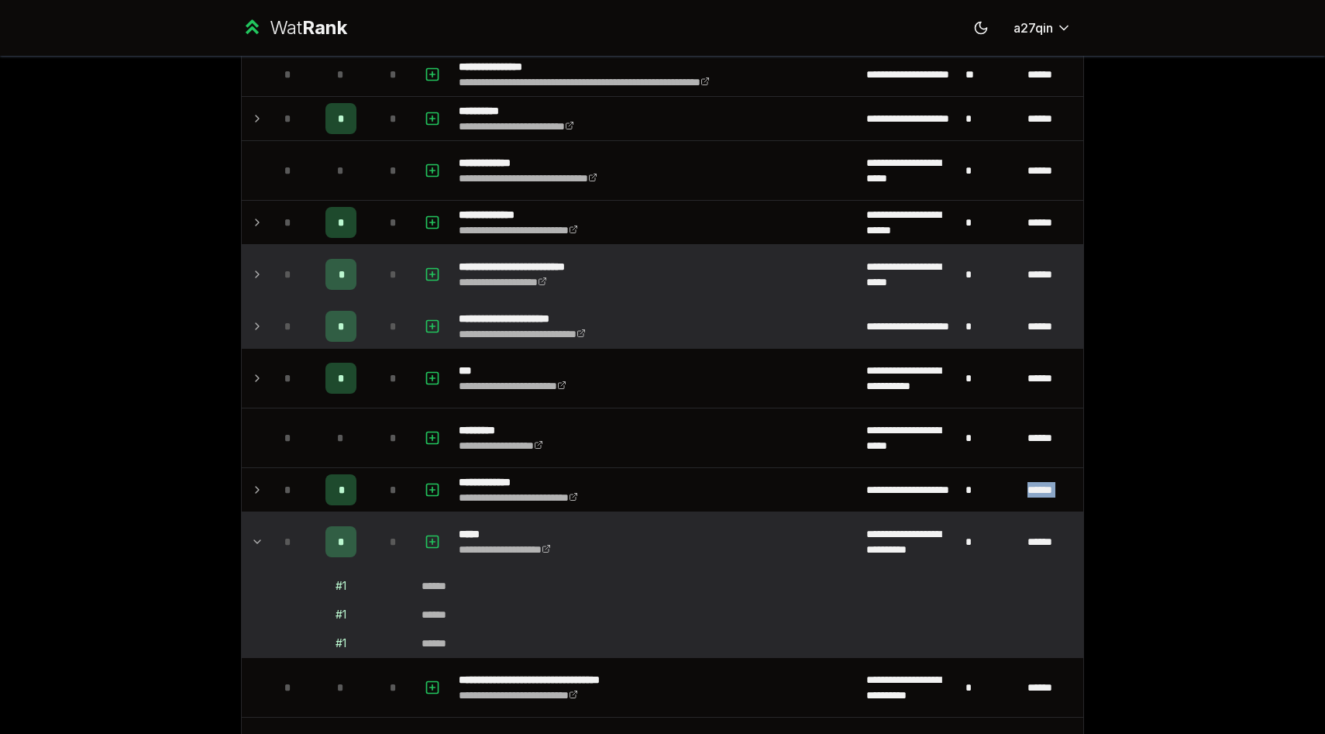
click at [257, 540] on icon at bounding box center [257, 541] width 12 height 19
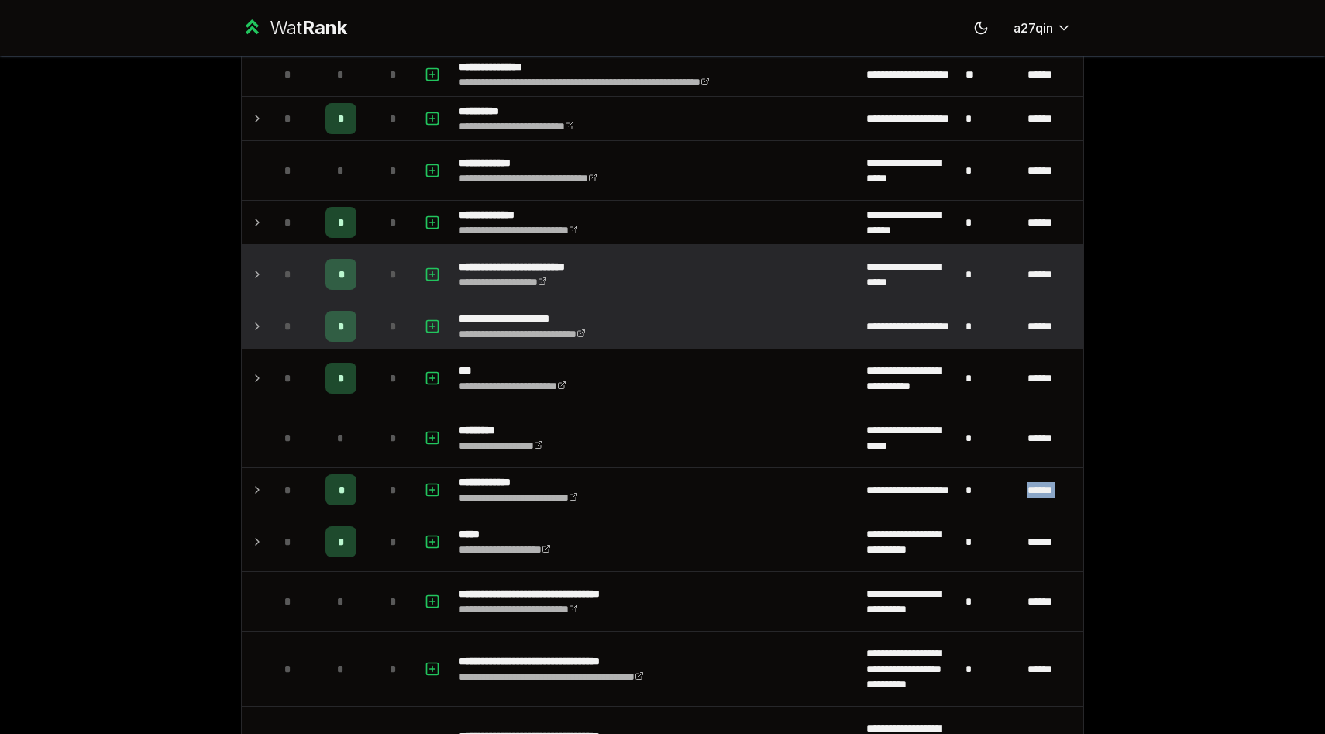
click at [257, 540] on icon at bounding box center [257, 541] width 3 height 6
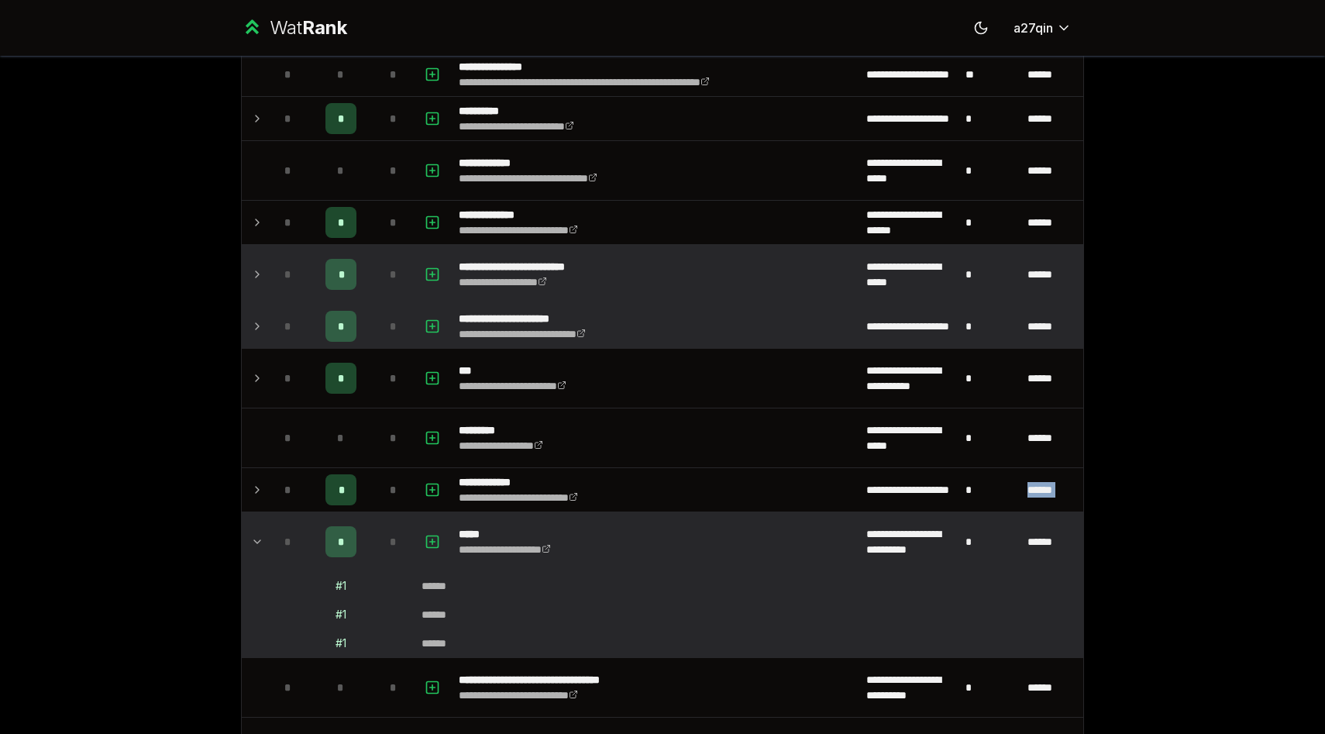
click at [257, 540] on icon at bounding box center [257, 541] width 12 height 19
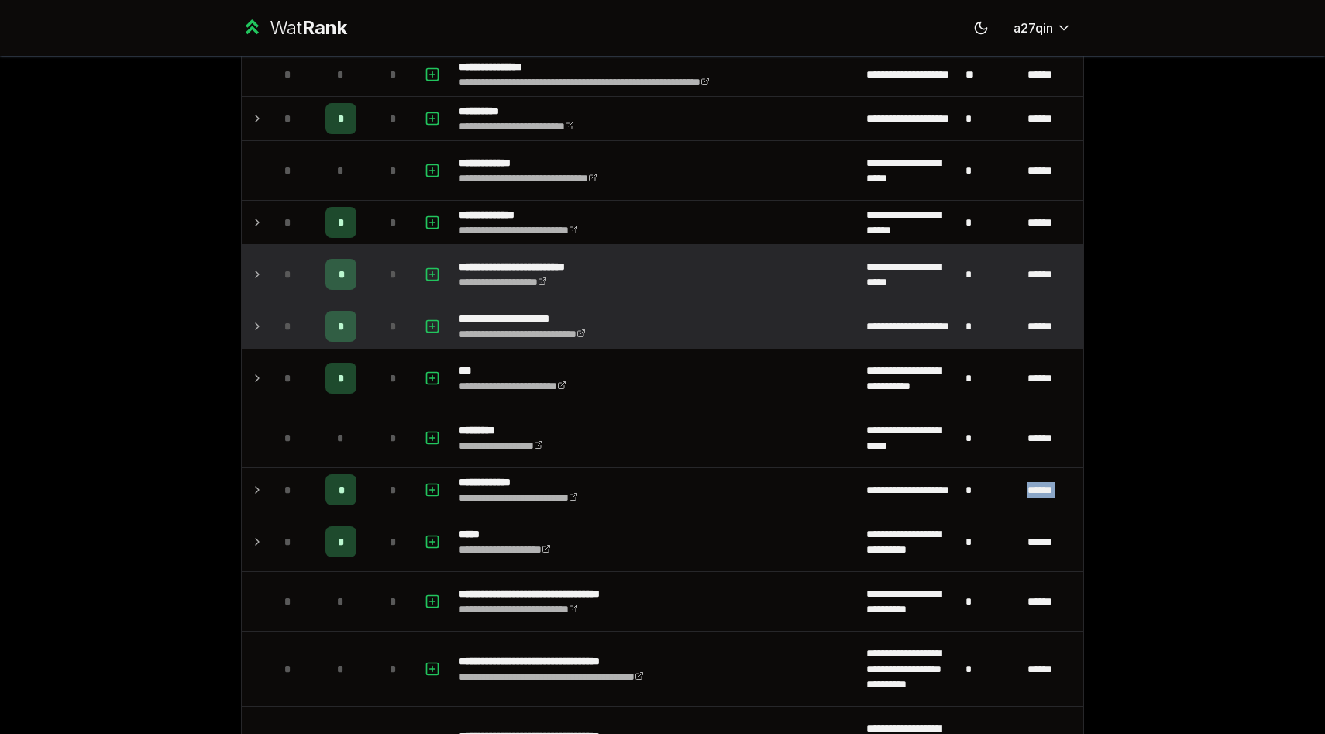
click at [257, 540] on icon at bounding box center [257, 541] width 3 height 6
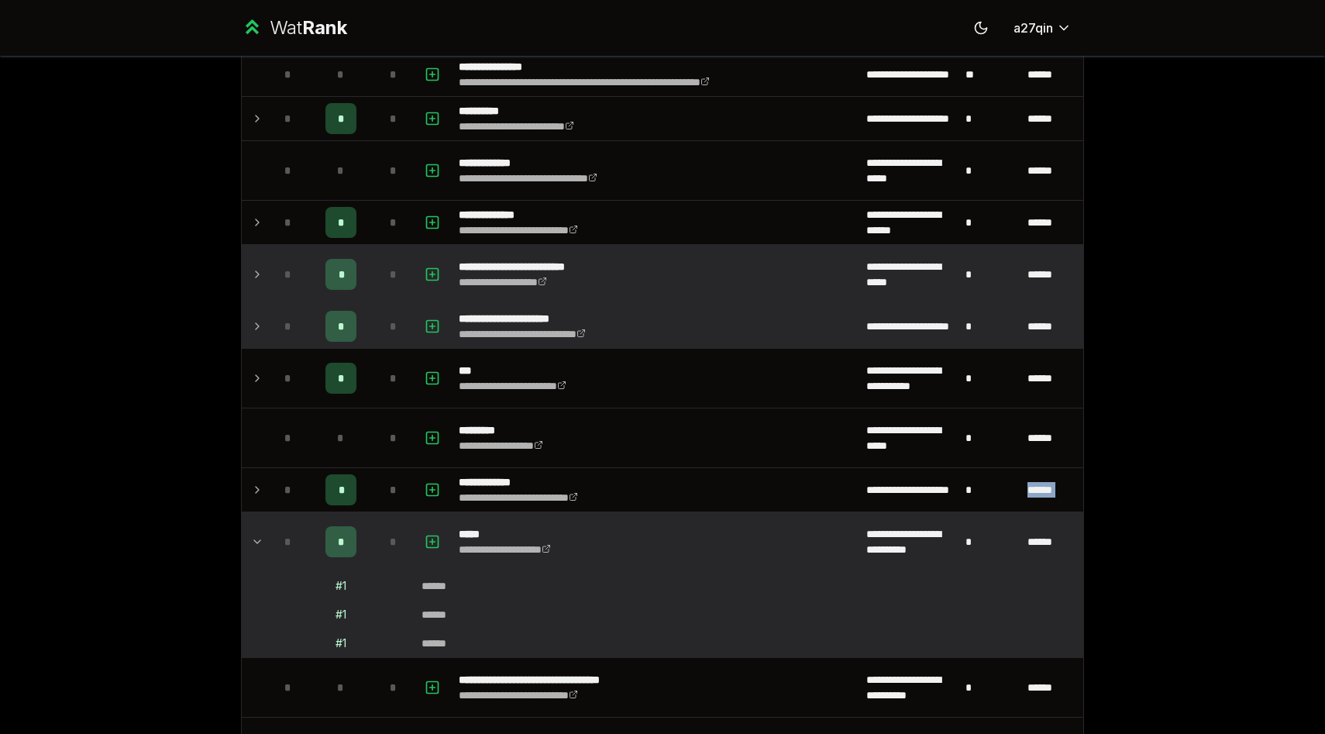
click at [257, 540] on icon at bounding box center [257, 541] width 12 height 19
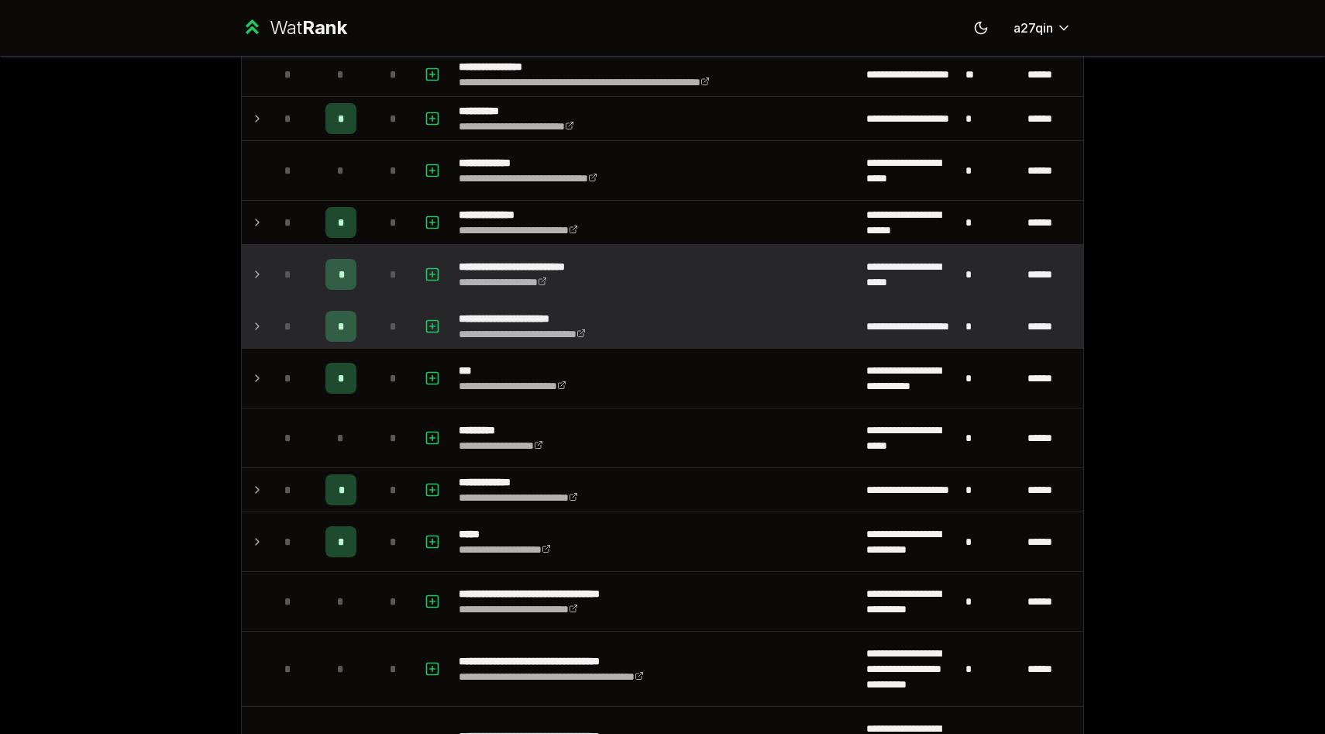
click at [257, 540] on icon at bounding box center [257, 541] width 3 height 6
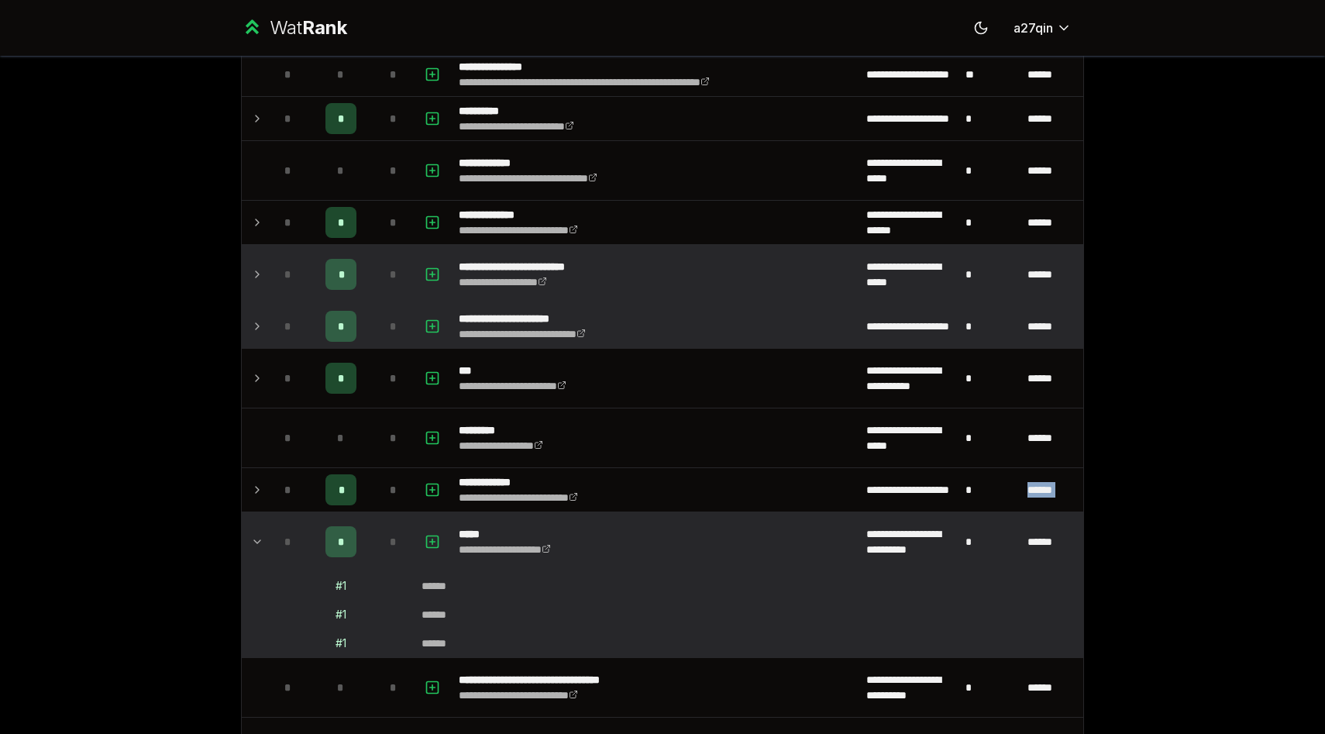
click at [257, 540] on icon at bounding box center [257, 541] width 12 height 19
